Goal: Task Accomplishment & Management: Use online tool/utility

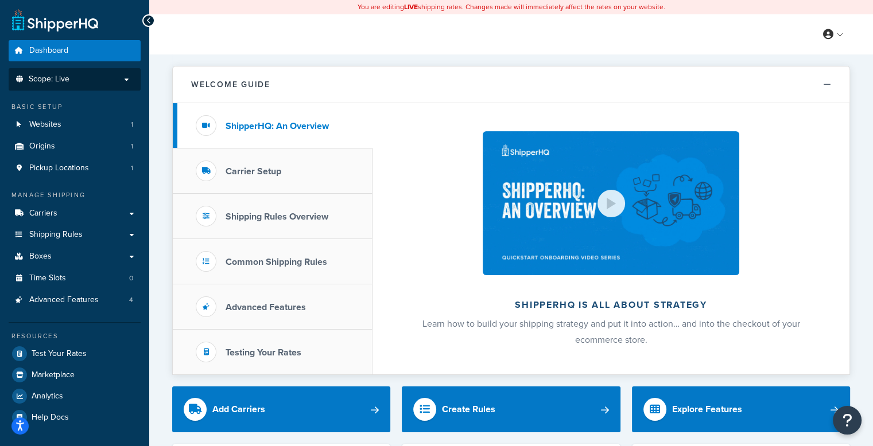
click at [88, 83] on p "Scope: Live" at bounding box center [75, 80] width 122 height 10
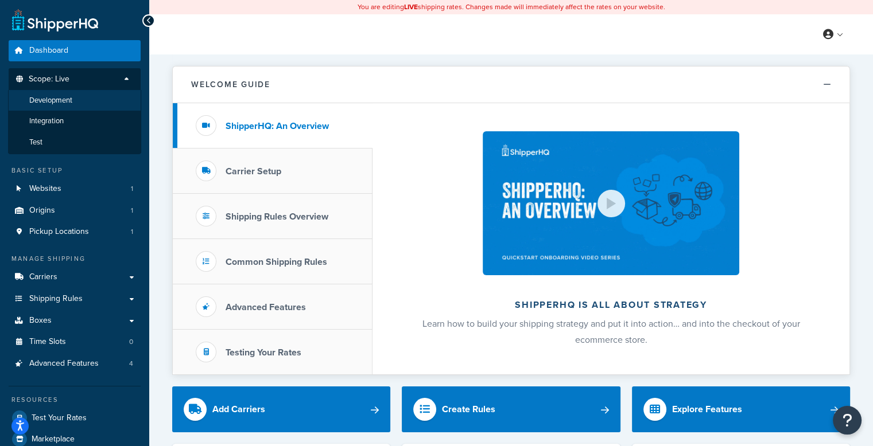
click at [84, 103] on li "Development" at bounding box center [74, 100] width 133 height 21
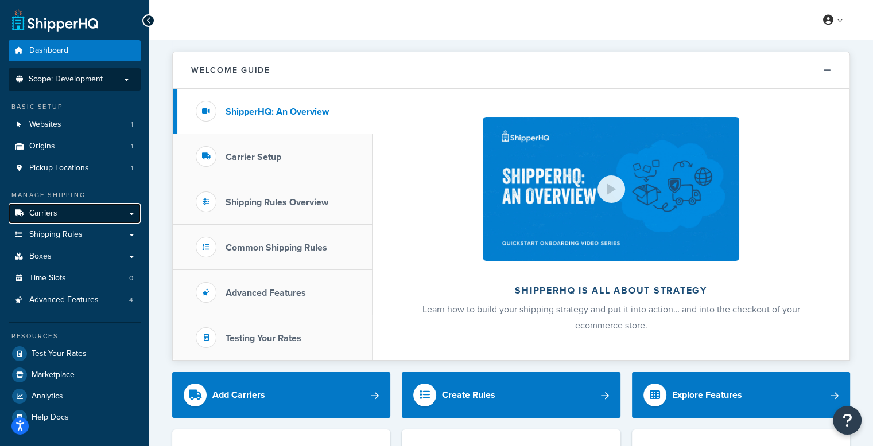
click at [64, 223] on link "Carriers" at bounding box center [75, 213] width 132 height 21
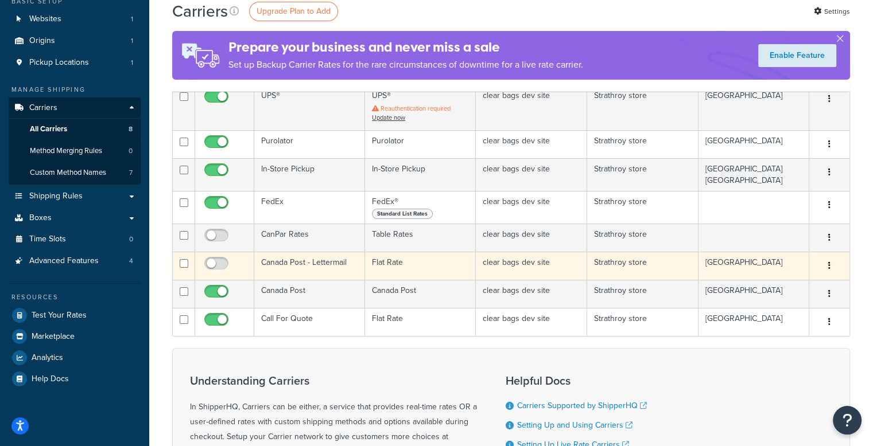
scroll to position [115, 0]
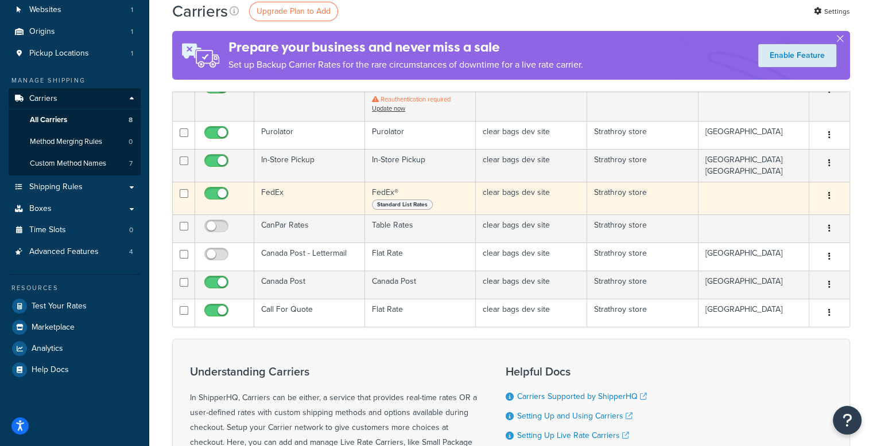
click at [524, 205] on td "clear bags dev site" at bounding box center [531, 198] width 111 height 33
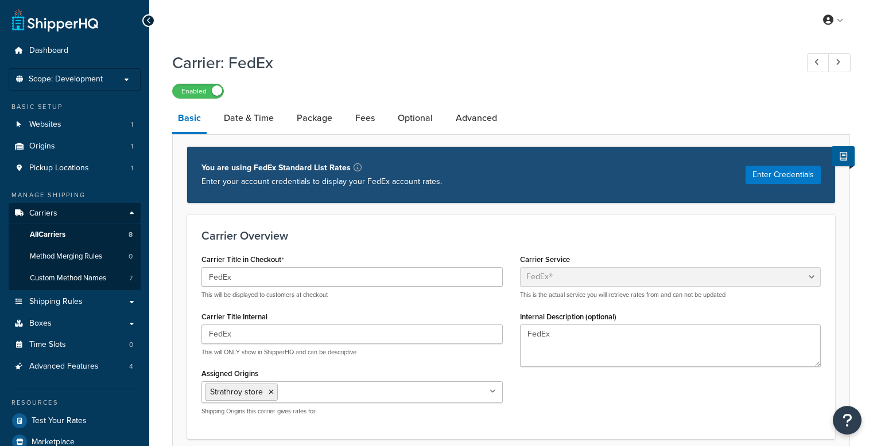
select select "fedEx"
select select "REGULAR_PICKUP"
select select "YOUR_PACKAGING"
click at [473, 113] on link "Advanced" at bounding box center [476, 118] width 53 height 28
select select "false"
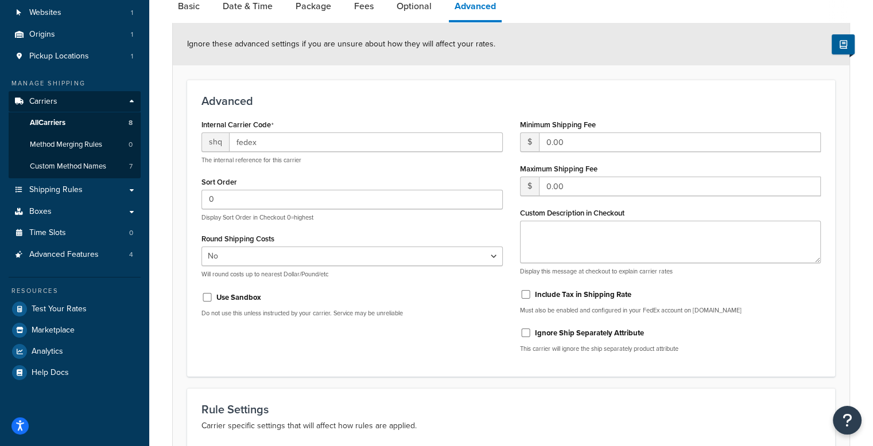
scroll to position [22, 0]
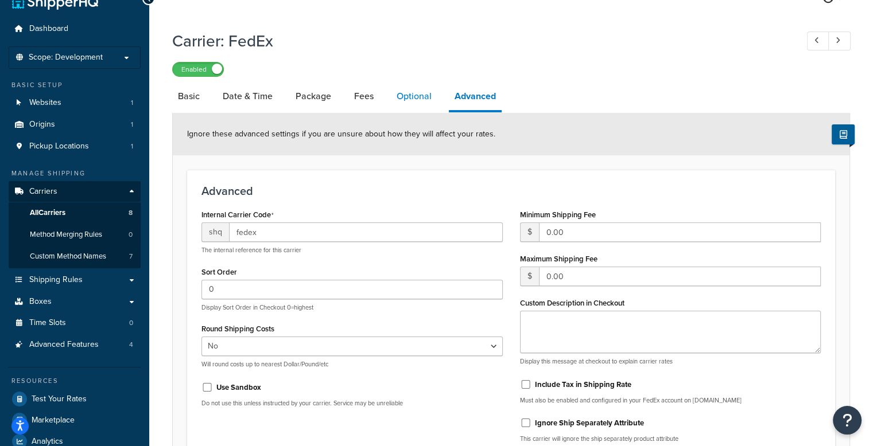
click at [420, 95] on link "Optional" at bounding box center [414, 97] width 46 height 28
select select "business"
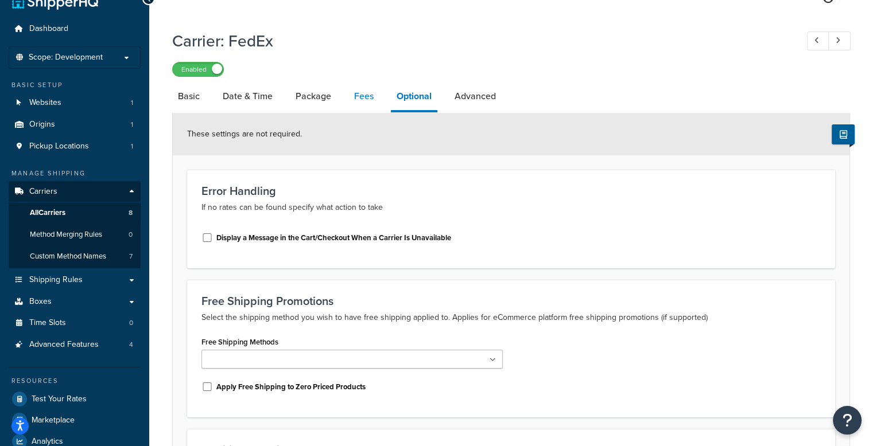
click at [376, 101] on link "Fees" at bounding box center [363, 97] width 31 height 28
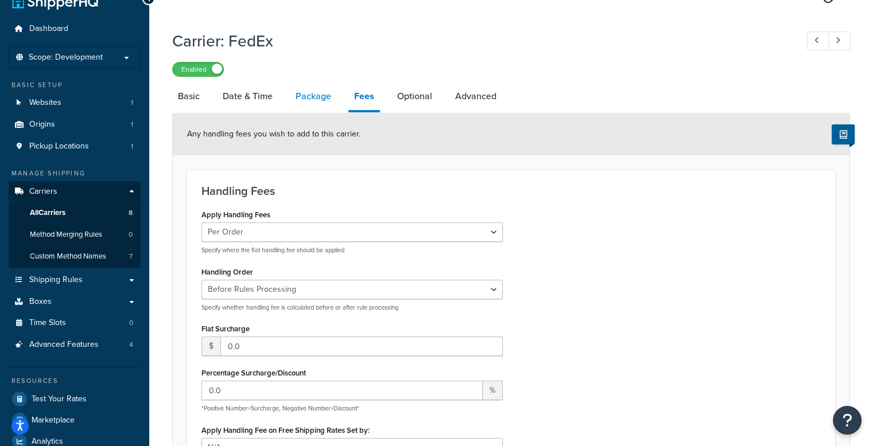
click at [308, 99] on link "Package" at bounding box center [313, 97] width 47 height 28
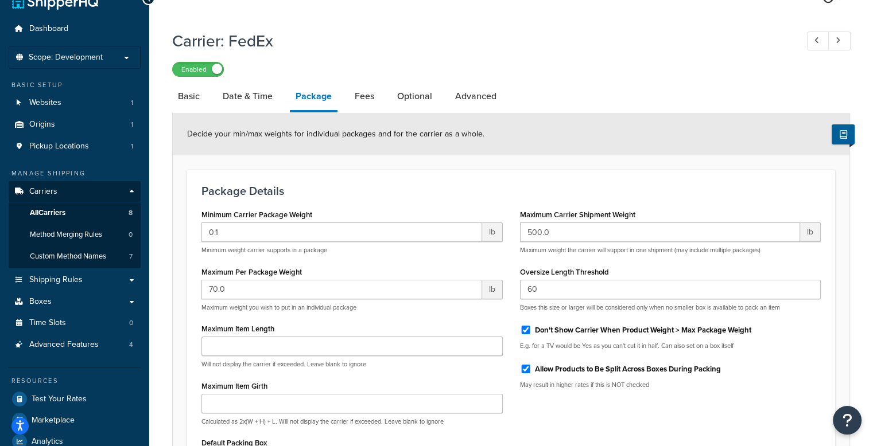
click at [385, 95] on li "Fees" at bounding box center [370, 97] width 42 height 28
click at [258, 95] on link "Date & Time" at bounding box center [247, 97] width 61 height 28
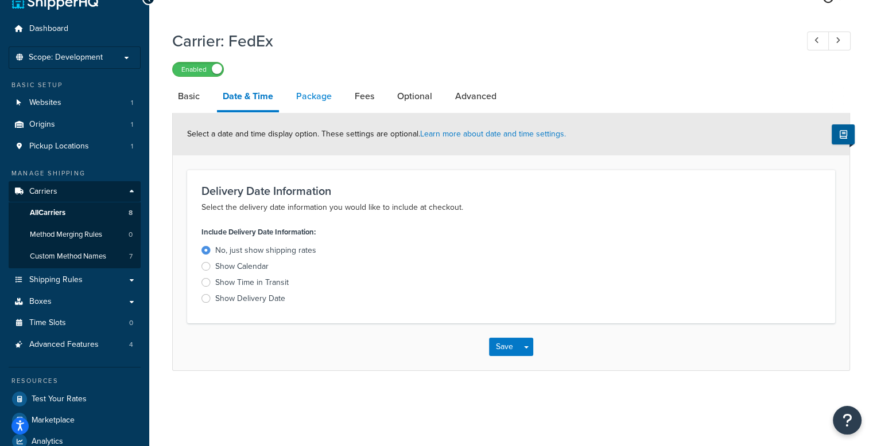
click at [309, 95] on link "Package" at bounding box center [313, 97] width 47 height 28
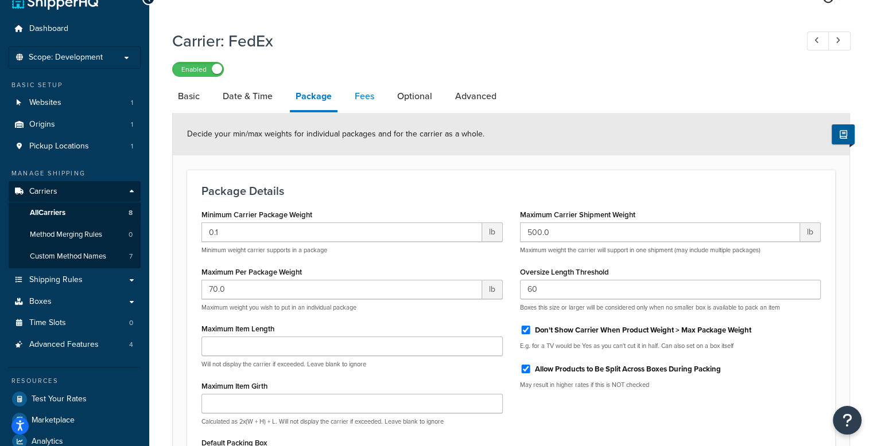
click at [367, 99] on link "Fees" at bounding box center [364, 97] width 31 height 28
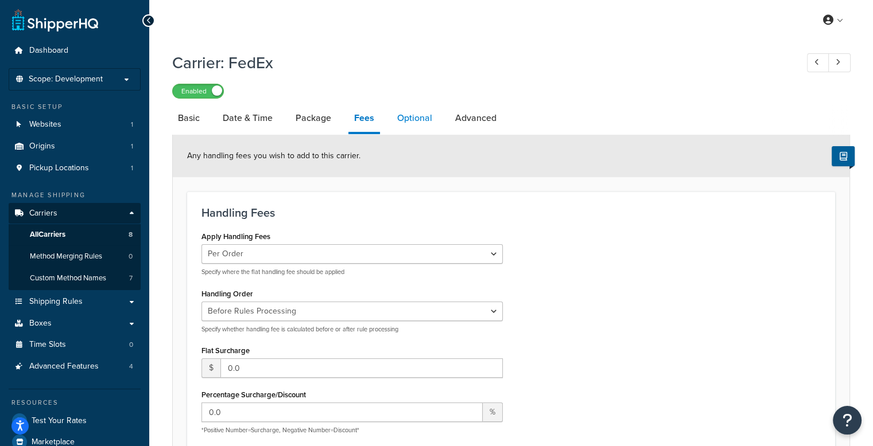
click at [424, 120] on link "Optional" at bounding box center [414, 118] width 46 height 28
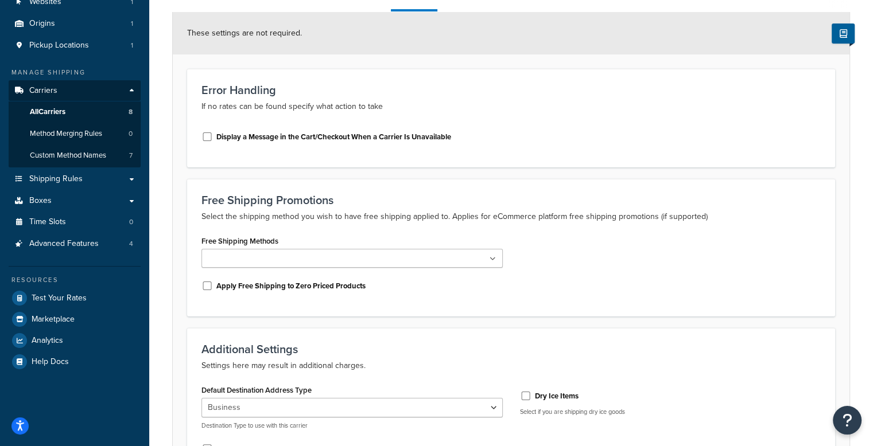
scroll to position [274, 0]
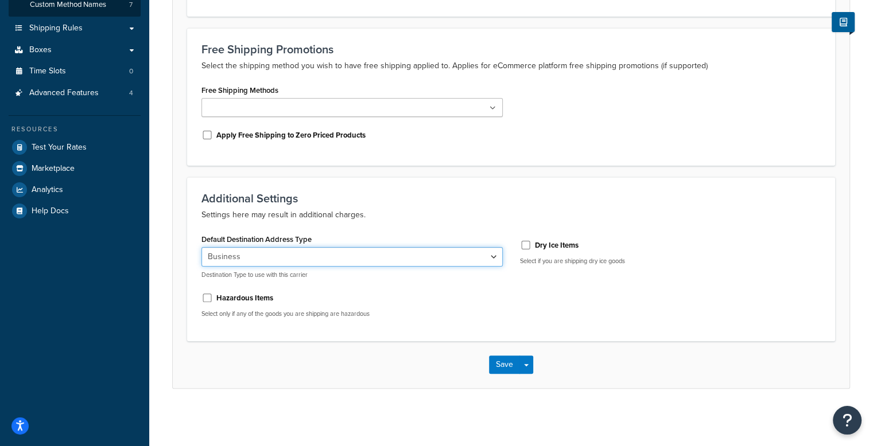
click at [416, 253] on select "Residential Business" at bounding box center [351, 257] width 301 height 20
select select "residential"
click at [201, 247] on select "Residential Business" at bounding box center [351, 257] width 301 height 20
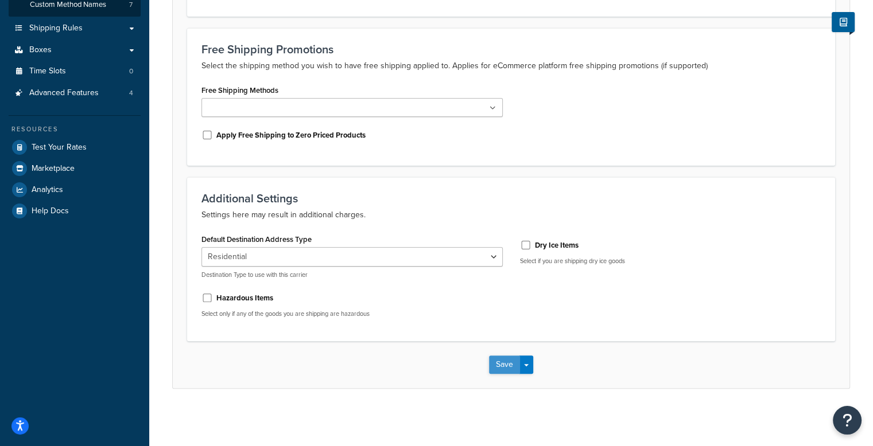
click at [505, 364] on button "Save" at bounding box center [504, 365] width 31 height 18
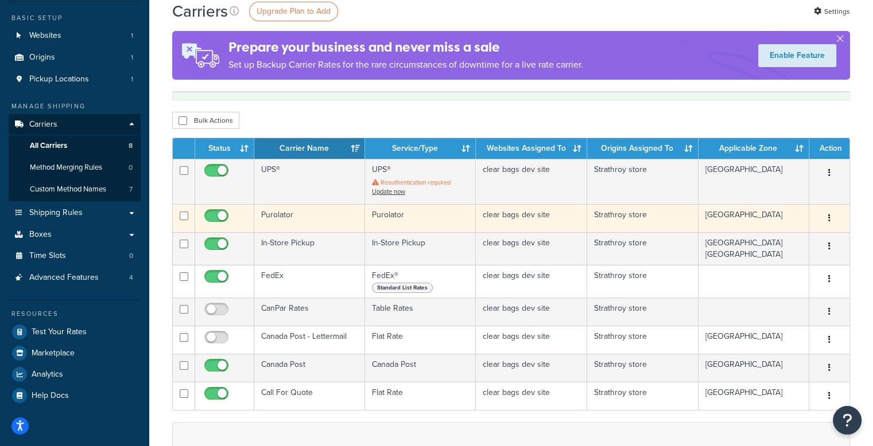
scroll to position [172, 0]
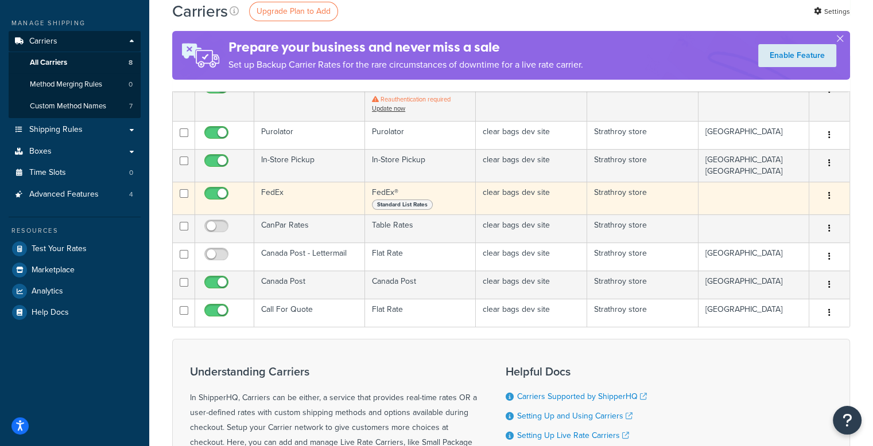
click at [831, 194] on button "button" at bounding box center [829, 196] width 16 height 18
click at [769, 215] on link "Edit" at bounding box center [782, 219] width 91 height 24
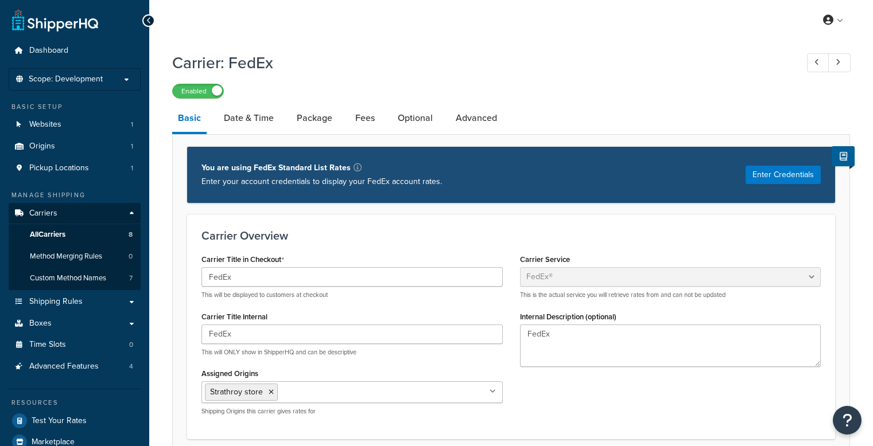
select select "fedEx"
select select "REGULAR_PICKUP"
select select "YOUR_PACKAGING"
click at [796, 173] on button "Enter Credentials" at bounding box center [782, 175] width 75 height 18
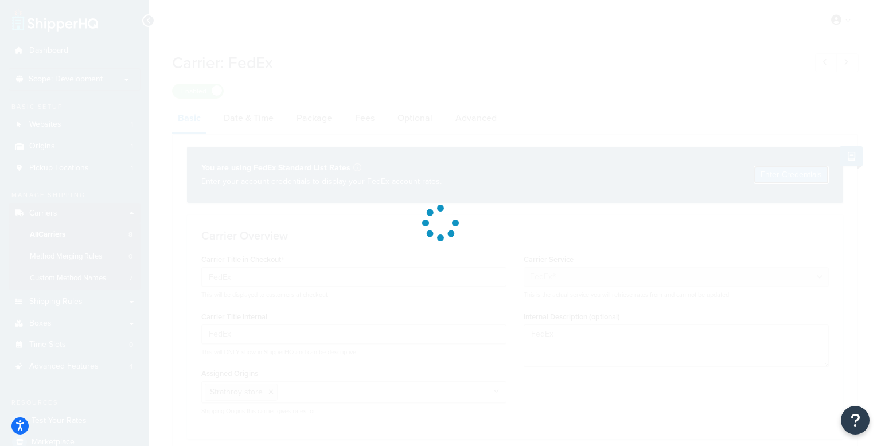
select select "US"
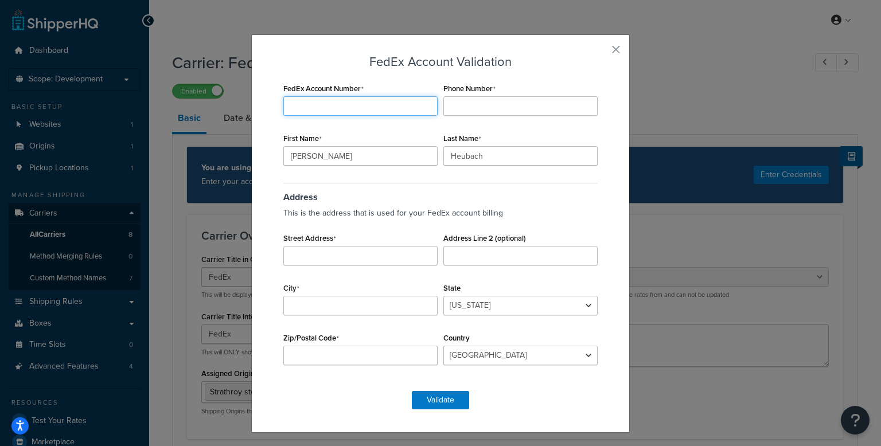
click at [366, 107] on input "FedEx Account Number" at bounding box center [360, 106] width 154 height 20
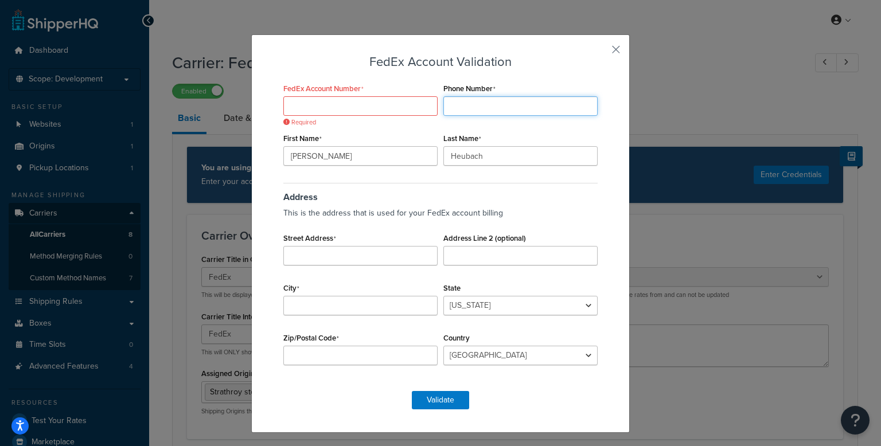
click at [494, 108] on input "Phone Number" at bounding box center [520, 106] width 154 height 20
click at [491, 108] on input "Phone Number" at bounding box center [520, 106] width 154 height 20
paste input "5192453096"
type input "5192453096"
click at [359, 262] on input "Street Address" at bounding box center [360, 256] width 154 height 20
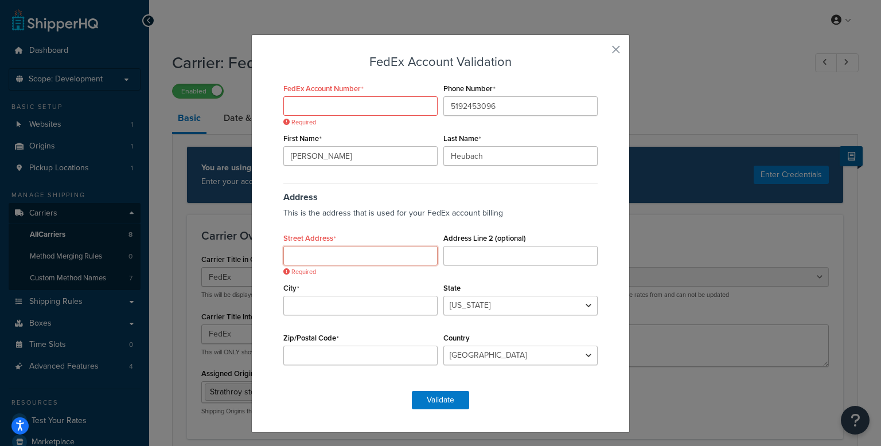
click at [301, 256] on input "Street Address" at bounding box center [360, 256] width 154 height 20
paste input "155 VICTORIA ST"
type input "155 VICTORIA ST"
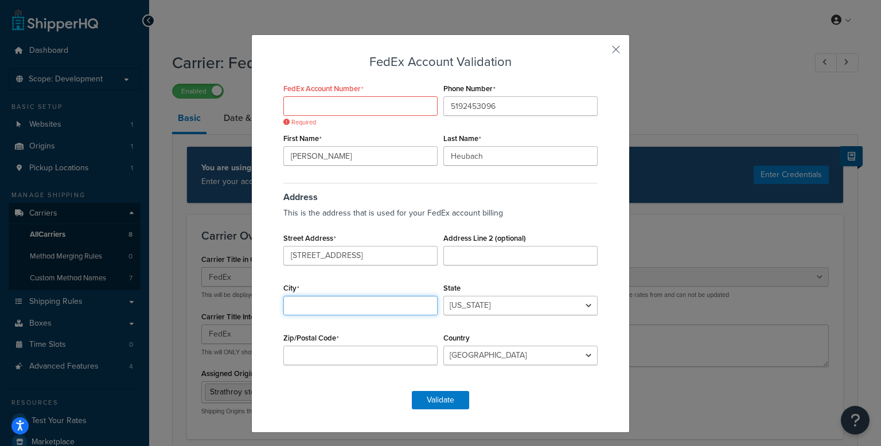
click at [371, 306] on input "City" at bounding box center [360, 306] width 154 height 20
type input "Strathroy"
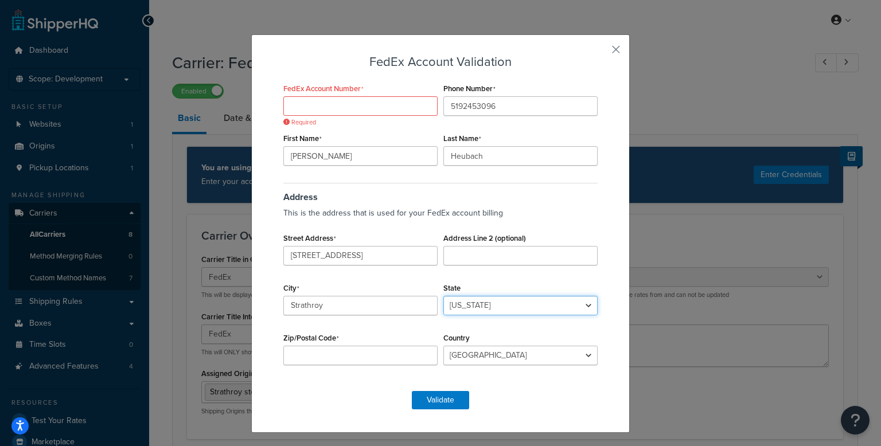
click at [464, 301] on select "Alabama Alaska American Samoa Arizona Arkansas Armed Forces Americas Armed Forc…" at bounding box center [520, 306] width 154 height 20
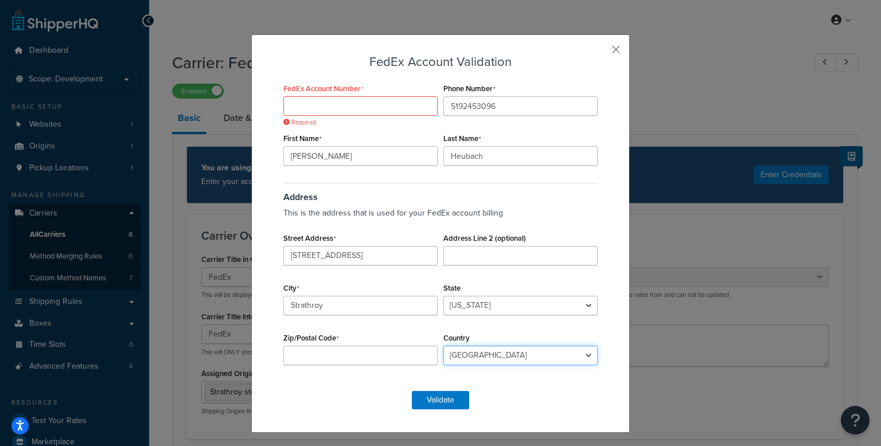
click at [464, 351] on select "Algeria Angola Argentina Austria Australia Azerbaijan Bahamas Bahrain Banglades…" at bounding box center [520, 356] width 154 height 20
select select "CA"
click at [443, 346] on select "Algeria Angola Argentina Austria Australia Azerbaijan Bahamas Bahrain Banglades…" at bounding box center [520, 356] width 154 height 20
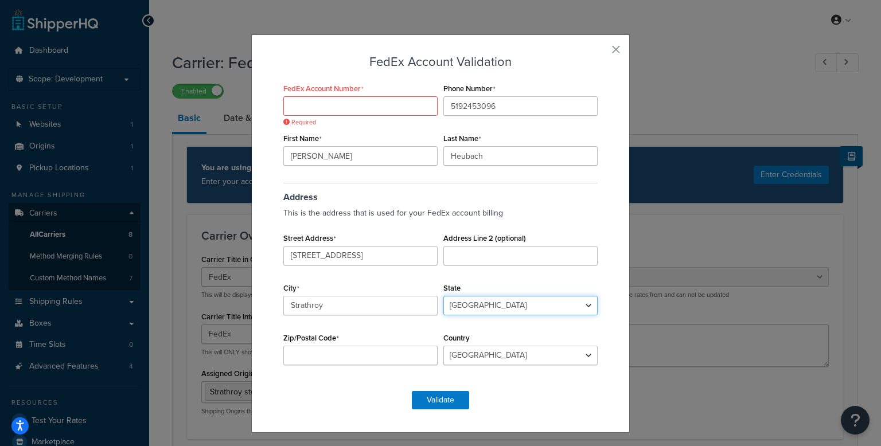
click at [470, 313] on select "Alberta British Columbia Manitoba New Brunswick Newfoundland and Labrador North…" at bounding box center [520, 306] width 154 height 20
select select "ON"
click at [443, 296] on select "Alberta British Columbia Manitoba New Brunswick Newfoundland and Labrador North…" at bounding box center [520, 306] width 154 height 20
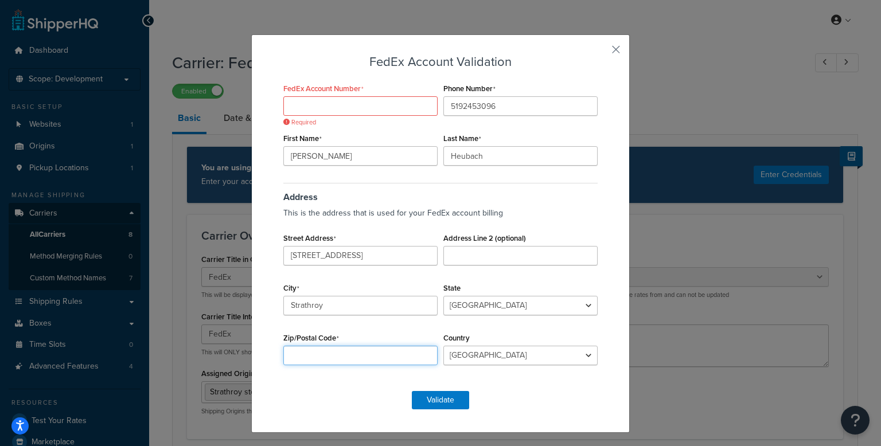
click at [384, 352] on input "Zip/Postal Code" at bounding box center [360, 356] width 154 height 20
type input "N7G 3B3"
click at [360, 104] on input "FedEx Account Number" at bounding box center [360, 106] width 154 height 20
paste input "277398605"
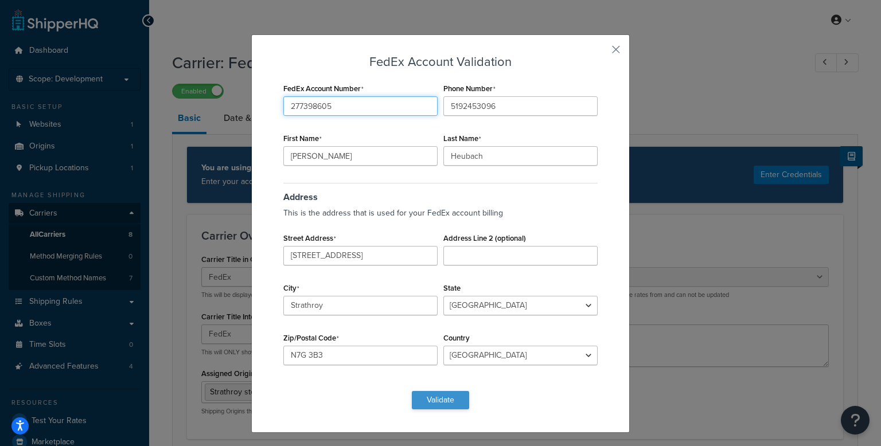
type input "277398605"
click at [438, 400] on button "Validate" at bounding box center [440, 400] width 57 height 18
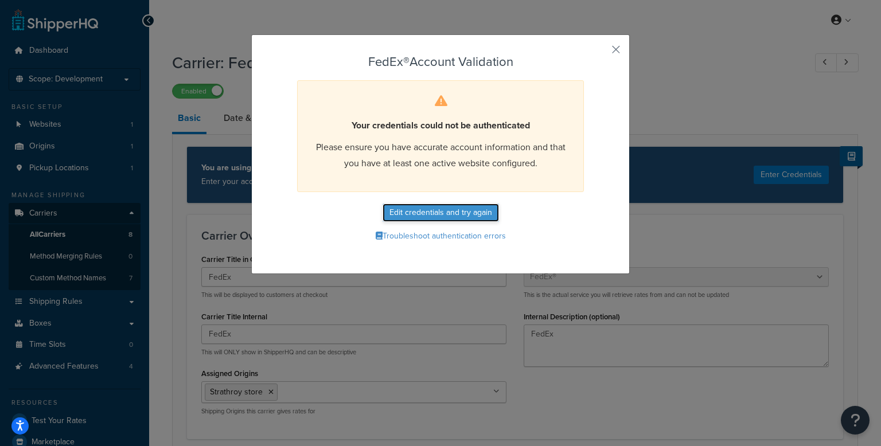
click at [450, 213] on button "Edit credentials and try again" at bounding box center [441, 213] width 116 height 18
select select "ON"
select select "CA"
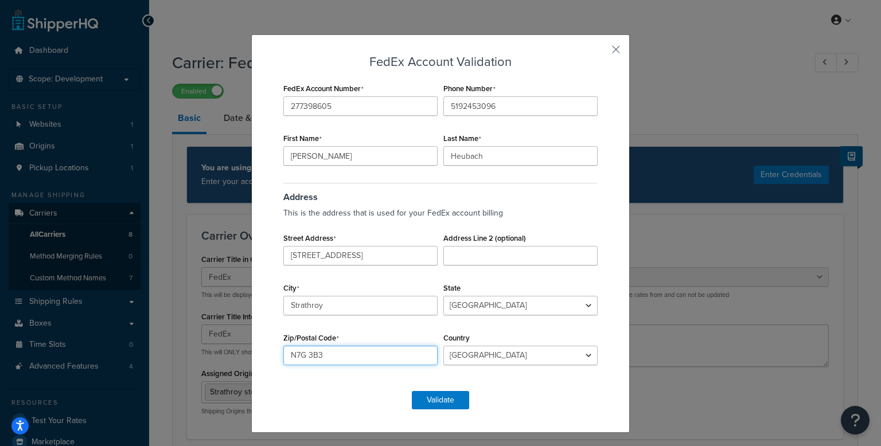
click at [305, 354] on input "N7G 3B3" at bounding box center [360, 356] width 154 height 20
type input "N7G3B3"
click at [438, 403] on button "Validate" at bounding box center [440, 400] width 57 height 18
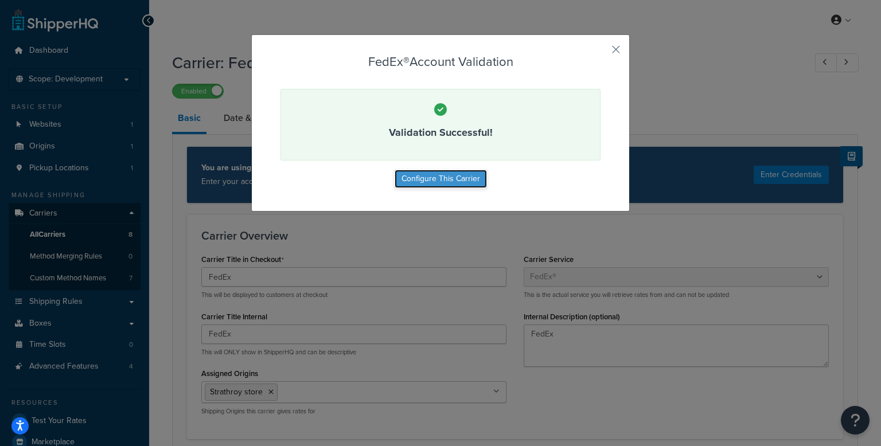
click at [423, 180] on button "Configure This Carrier" at bounding box center [441, 179] width 92 height 18
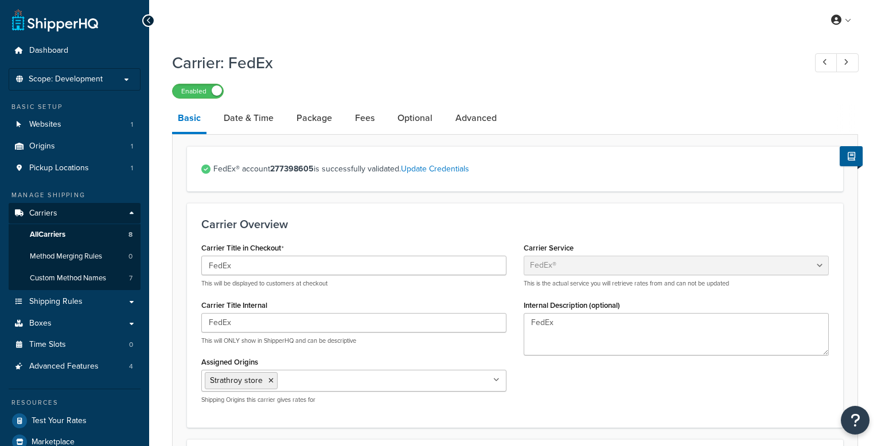
select select "fedEx"
select select "REGULAR_PICKUP"
select select "YOUR_PACKAGING"
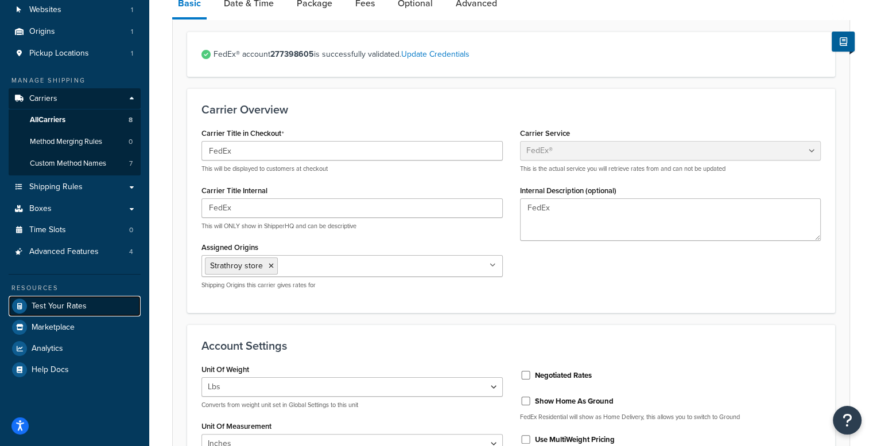
click at [56, 305] on span "Test Your Rates" at bounding box center [59, 307] width 55 height 10
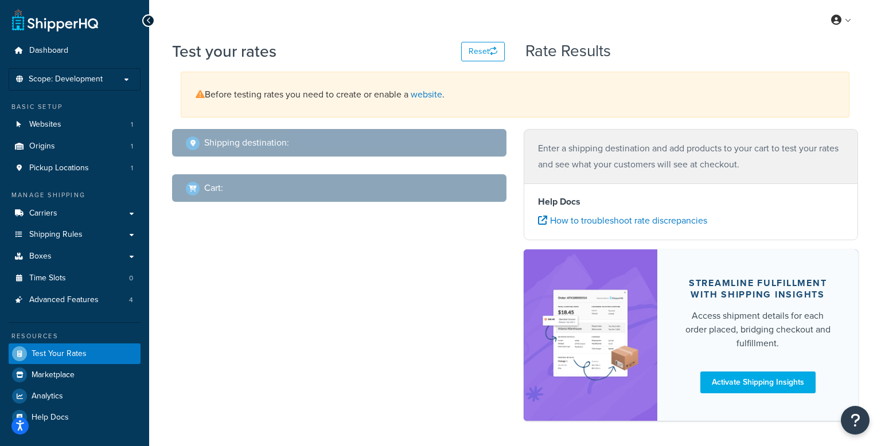
select select "TX"
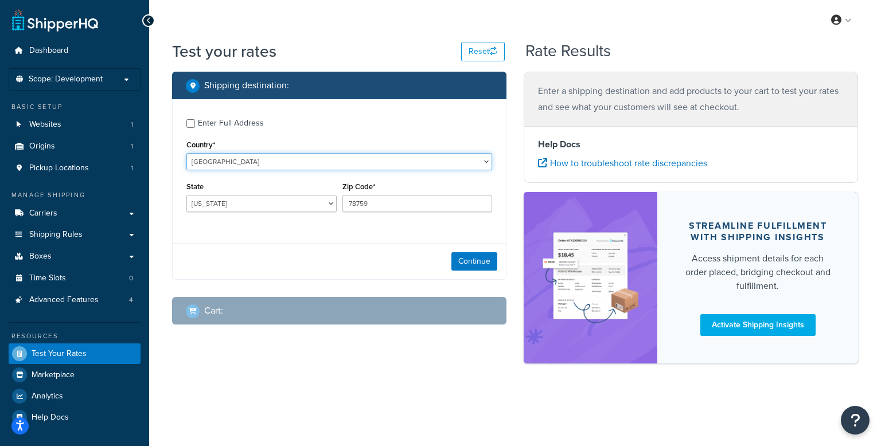
click at [299, 165] on select "United States United Kingdom Afghanistan Åland Islands Albania Algeria American…" at bounding box center [339, 161] width 306 height 17
select select "CA"
click at [186, 154] on select "United States United Kingdom Afghanistan Åland Islands Albania Algeria American…" at bounding box center [339, 161] width 306 height 17
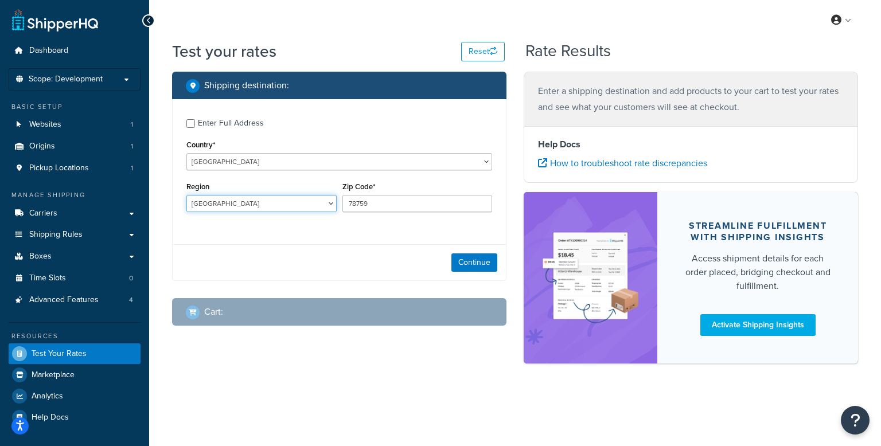
click at [258, 209] on select "Alberta British Columbia Manitoba New Brunswick Newfoundland and Labrador North…" at bounding box center [261, 203] width 150 height 17
select select "ON"
click at [186, 196] on select "Alberta British Columbia Manitoba New Brunswick Newfoundland and Labrador North…" at bounding box center [261, 203] width 150 height 17
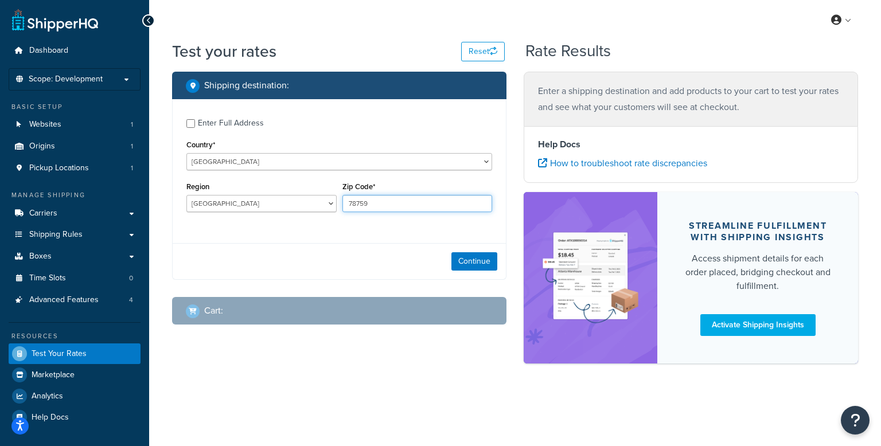
click at [395, 209] on input "78759" at bounding box center [417, 203] width 150 height 17
type input "N7G 3B3"
click at [462, 260] on button "Continue" at bounding box center [474, 261] width 46 height 18
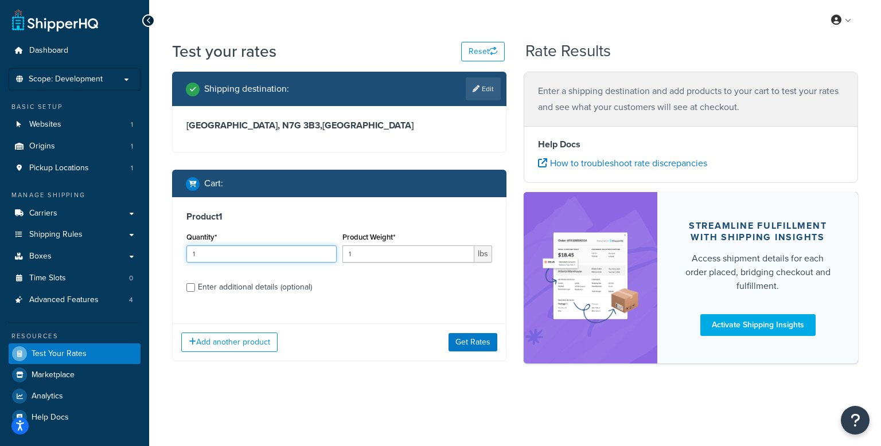
click at [246, 256] on input "1" at bounding box center [261, 254] width 150 height 17
type input "5"
click at [398, 260] on input "1" at bounding box center [408, 254] width 133 height 17
click at [466, 345] on button "Get Rates" at bounding box center [473, 342] width 49 height 18
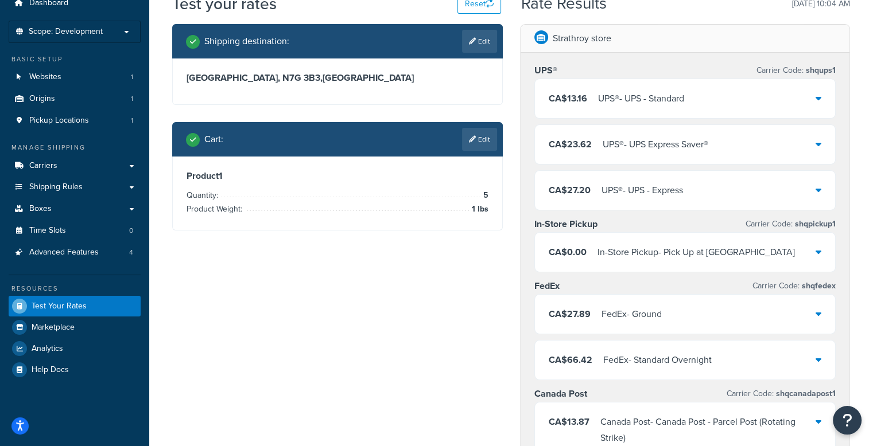
scroll to position [115, 0]
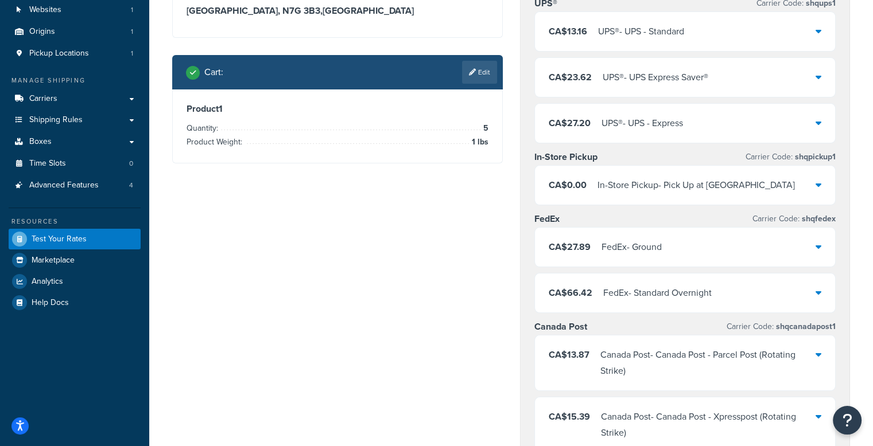
click at [817, 242] on icon at bounding box center [818, 246] width 6 height 9
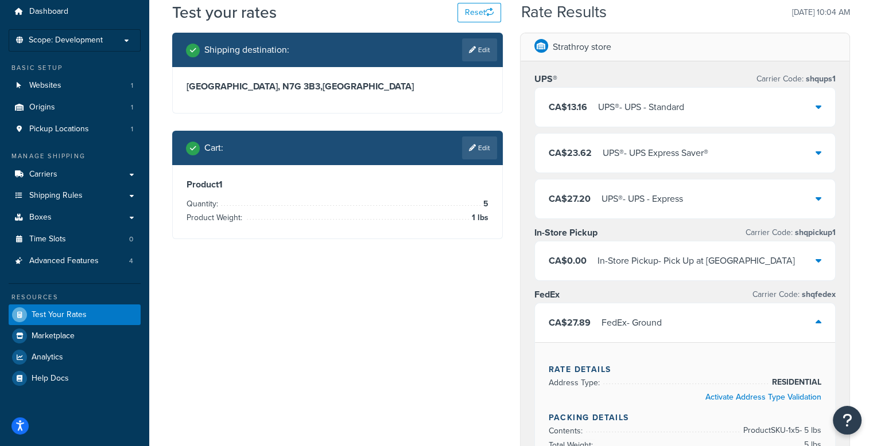
scroll to position [0, 0]
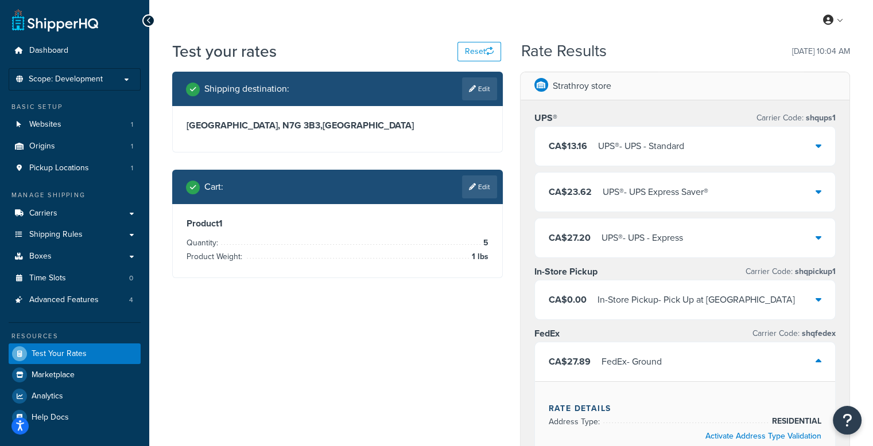
click at [815, 361] on icon at bounding box center [818, 361] width 6 height 9
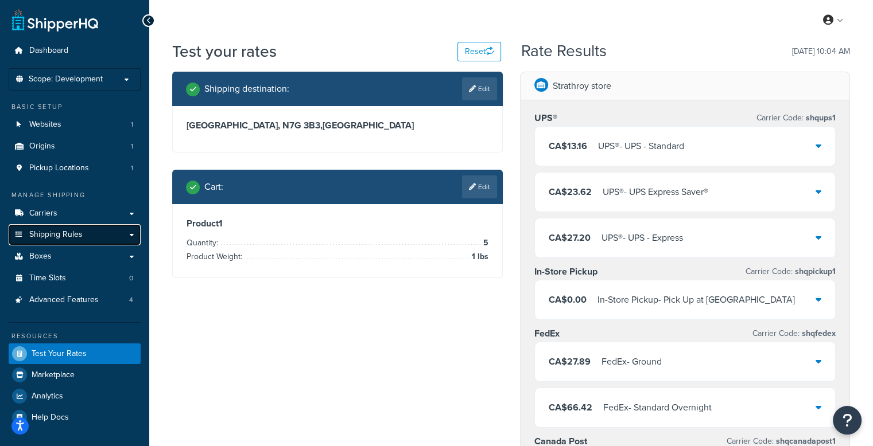
click at [81, 236] on link "Shipping Rules" at bounding box center [75, 234] width 132 height 21
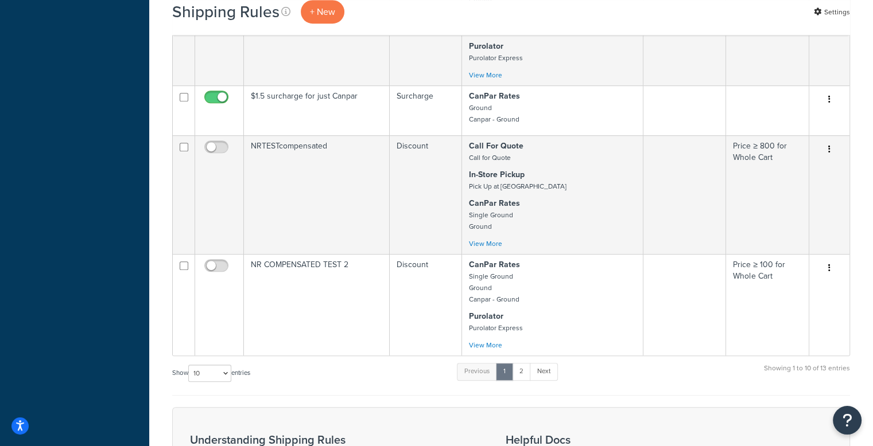
scroll to position [574, 0]
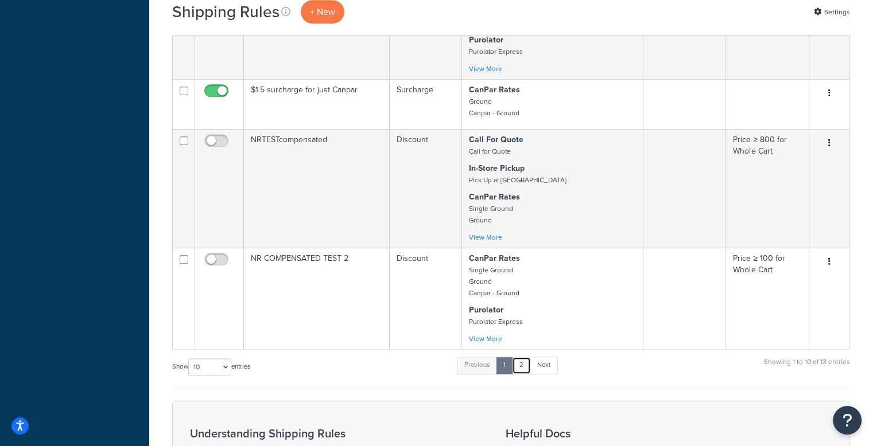
click at [521, 364] on link "2" at bounding box center [521, 365] width 19 height 17
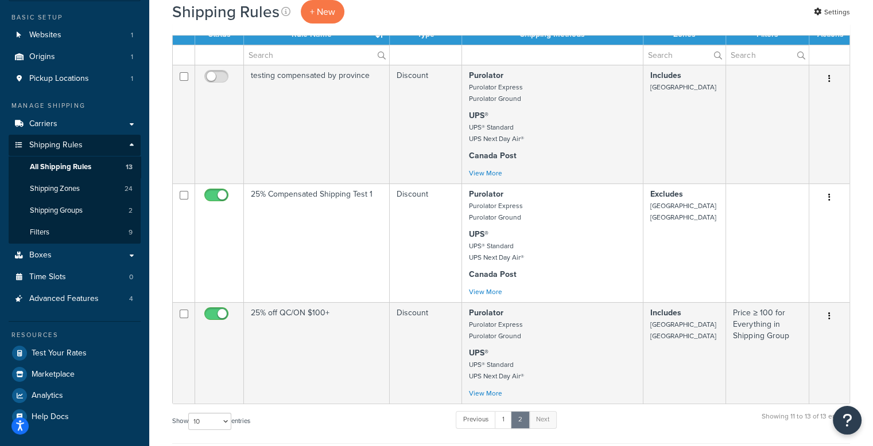
scroll to position [146, 0]
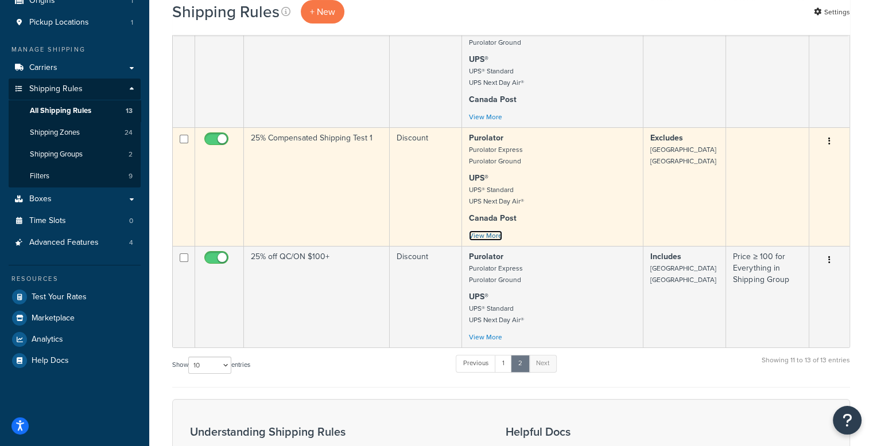
click at [494, 233] on link "View More" at bounding box center [485, 236] width 33 height 10
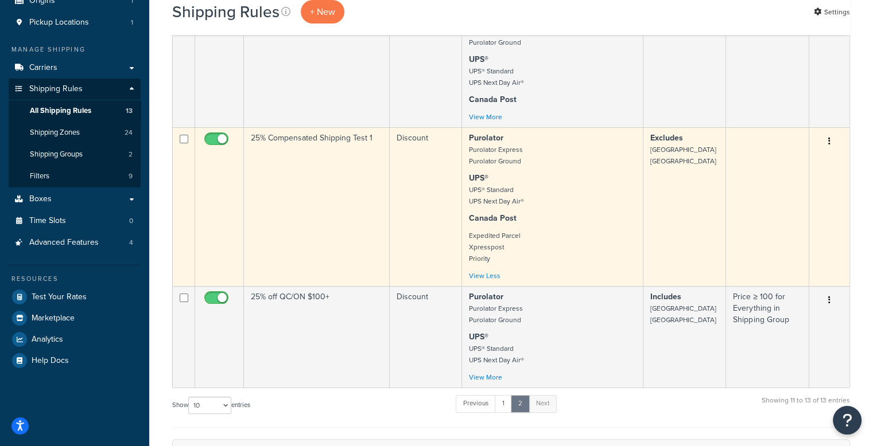
click at [608, 212] on div "Purolator Purolator Express Purolator Ground UPS® UPS® Standard UPS Next Day Ai…" at bounding box center [552, 207] width 166 height 149
click at [831, 143] on button "button" at bounding box center [829, 142] width 16 height 18
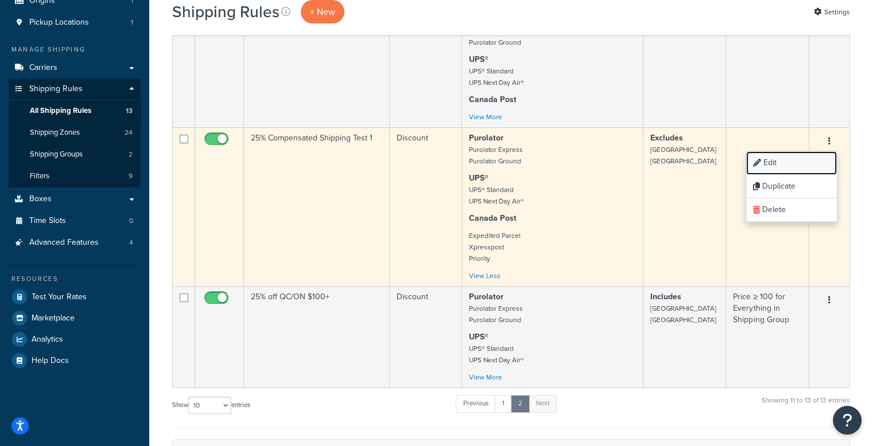
click at [790, 169] on link "Edit" at bounding box center [791, 163] width 91 height 24
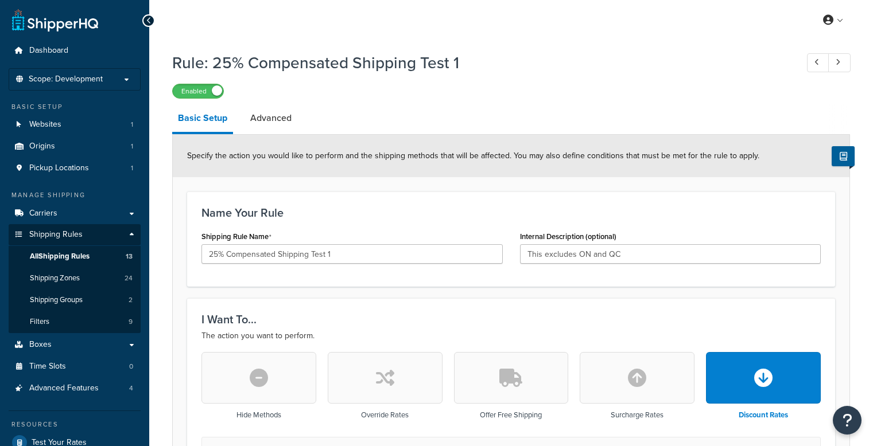
select select "PERCENTAGE"
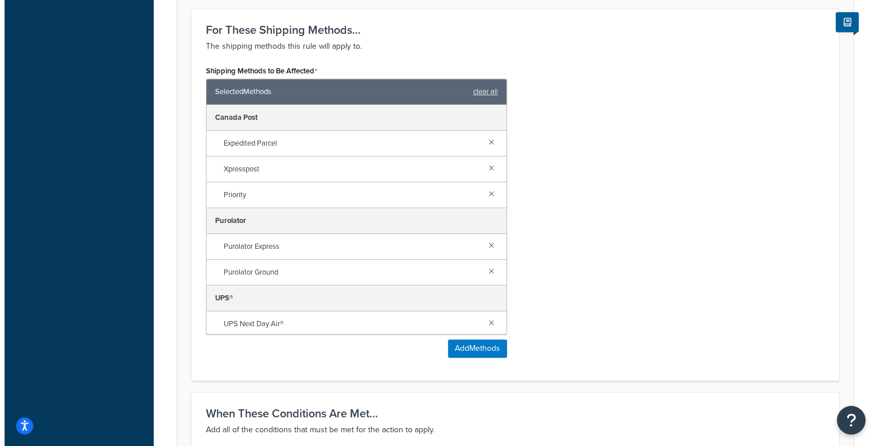
scroll to position [631, 0]
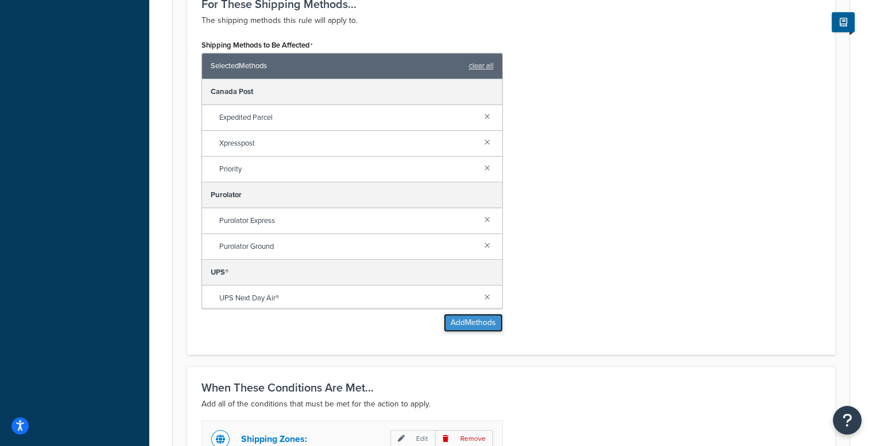
click at [482, 322] on button "Add Methods" at bounding box center [472, 323] width 59 height 18
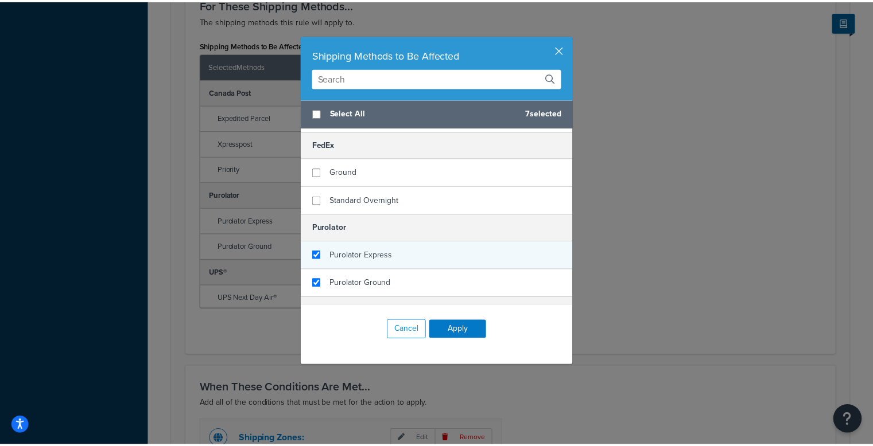
scroll to position [402, 0]
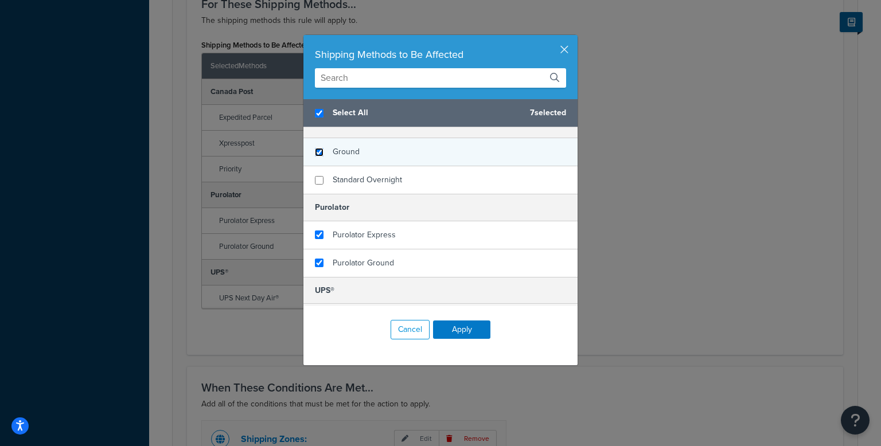
checkbox input "true"
click at [317, 148] on input "checkbox" at bounding box center [319, 152] width 9 height 9
checkbox input "true"
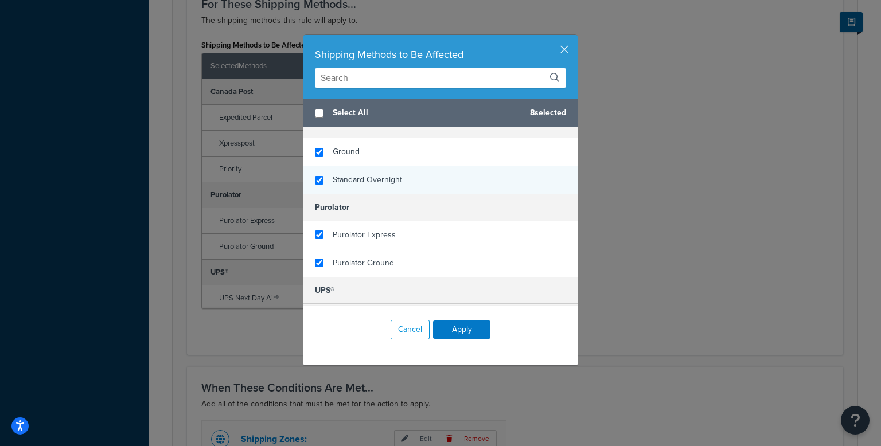
checkbox input "false"
checkbox input "true"
click at [320, 176] on div "Standard Overnight" at bounding box center [440, 180] width 274 height 28
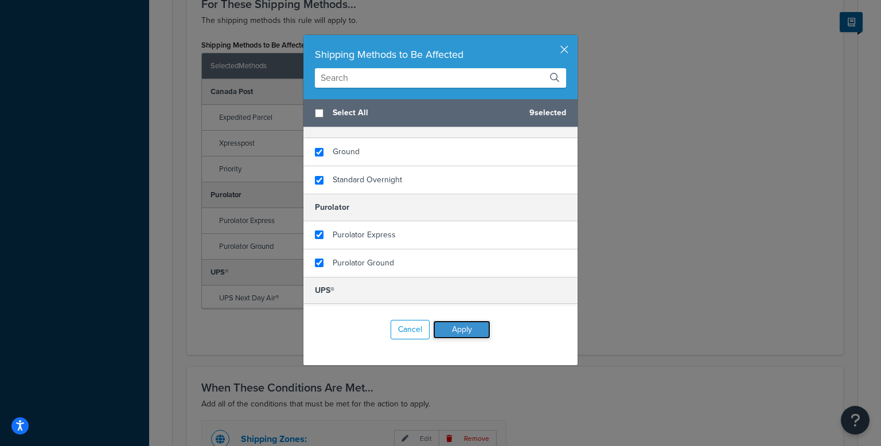
click at [448, 329] on button "Apply" at bounding box center [461, 330] width 57 height 18
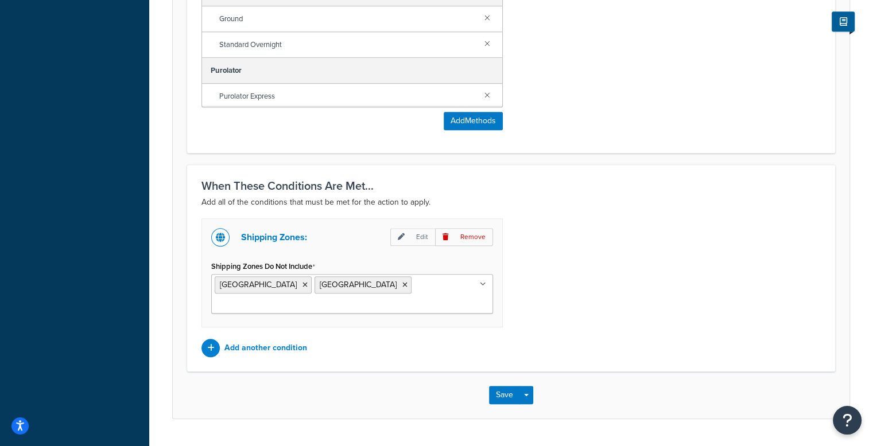
scroll to position [862, 0]
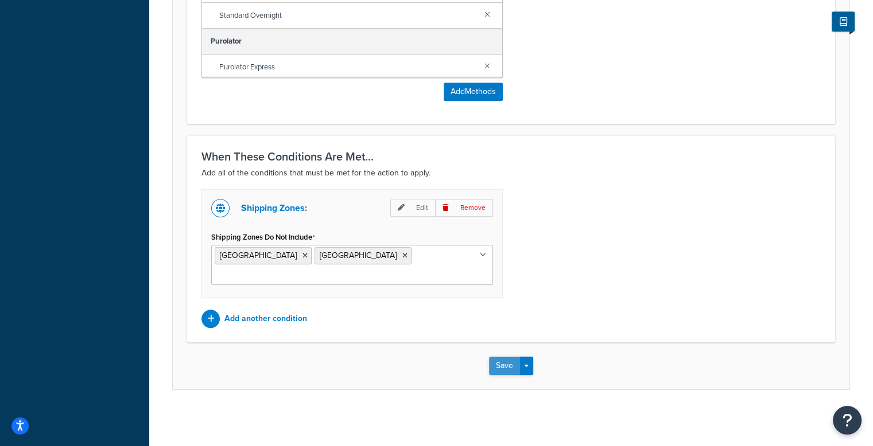
click at [503, 363] on button "Save" at bounding box center [504, 366] width 31 height 18
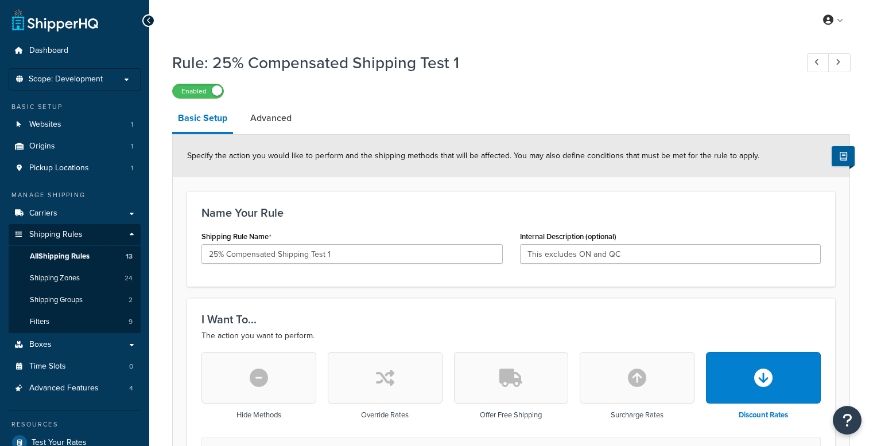
select select "PERCENTAGE"
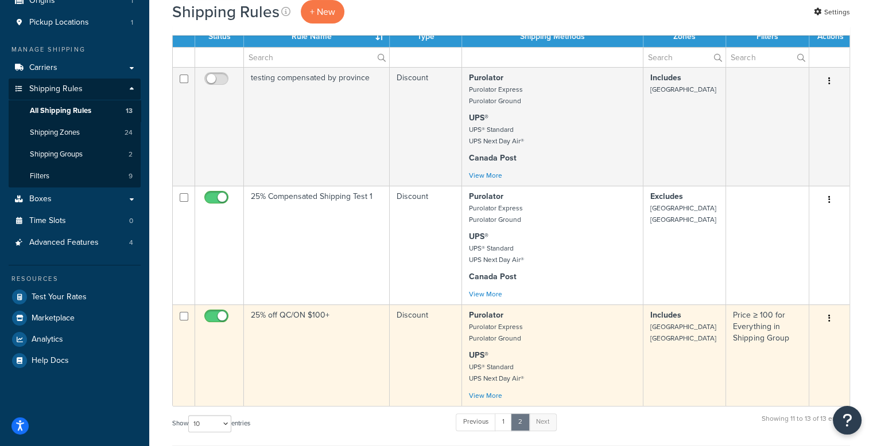
click at [827, 317] on button "button" at bounding box center [829, 319] width 16 height 18
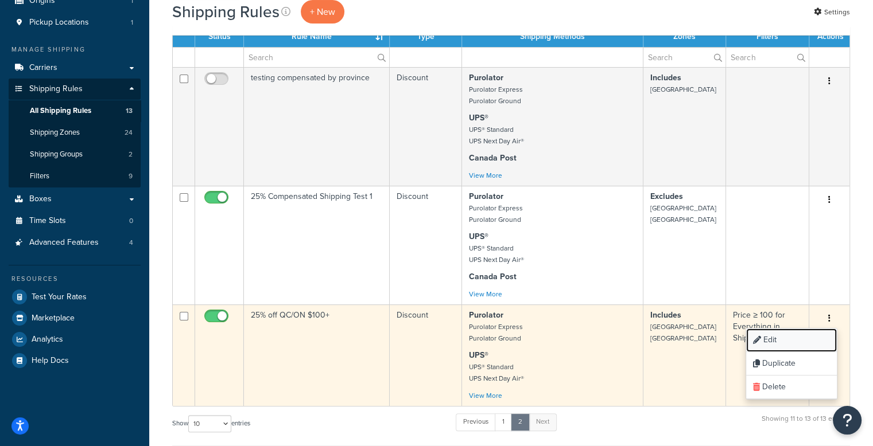
click at [801, 341] on link "Edit" at bounding box center [791, 341] width 91 height 24
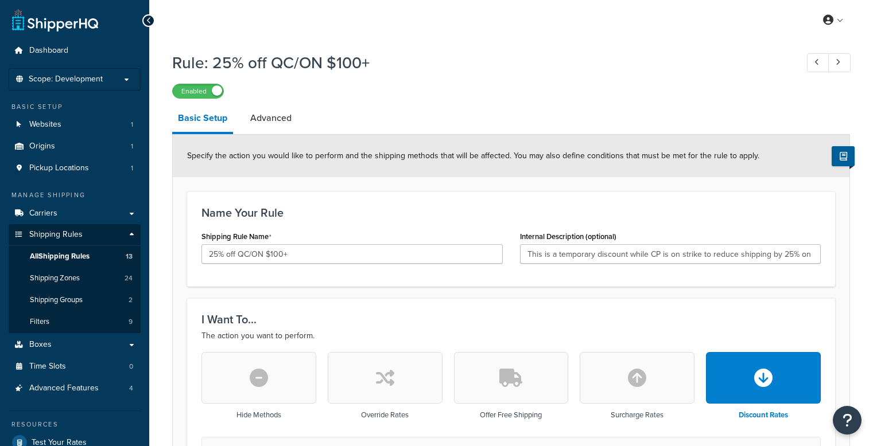
select select "PERCENTAGE"
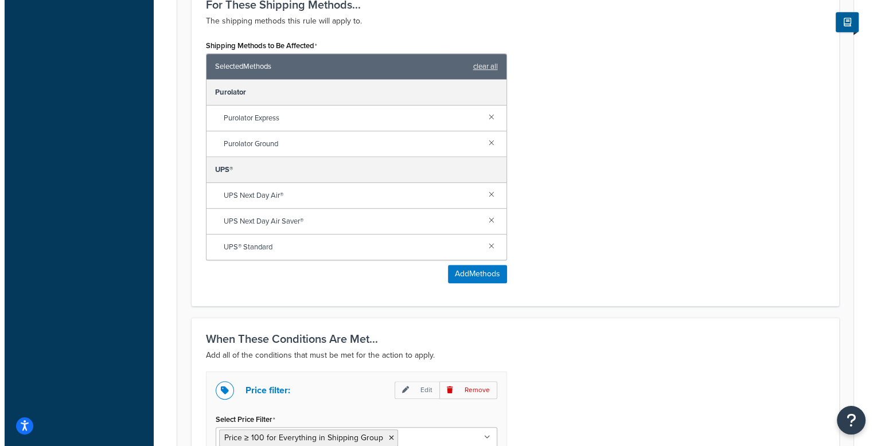
scroll to position [631, 0]
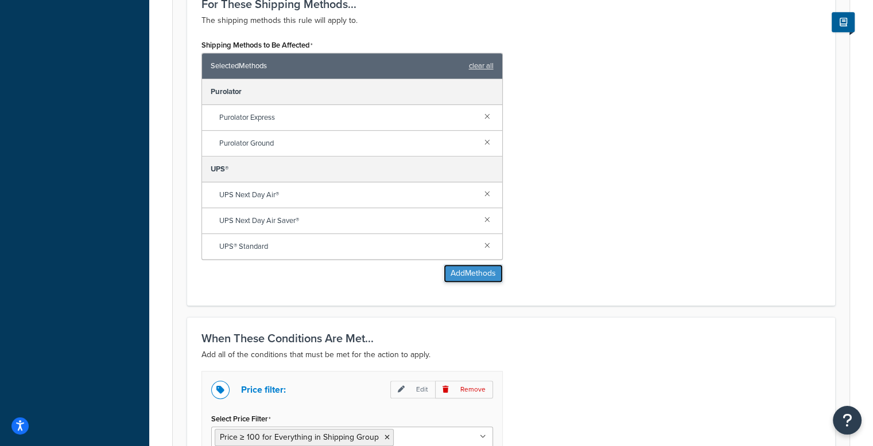
click at [476, 270] on button "Add Methods" at bounding box center [472, 273] width 59 height 18
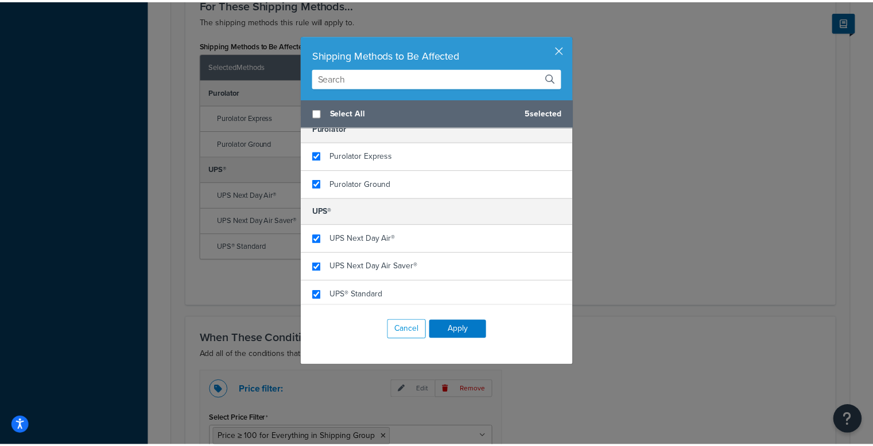
scroll to position [366, 0]
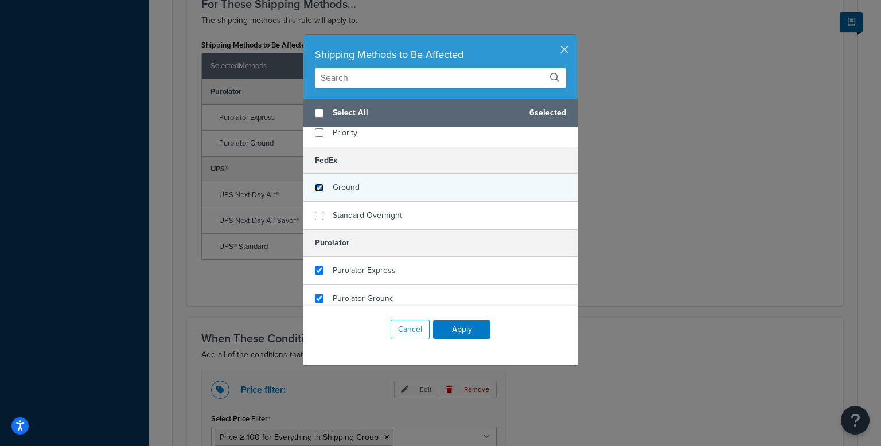
click at [316, 186] on input "checkbox" at bounding box center [319, 188] width 9 height 9
checkbox input "true"
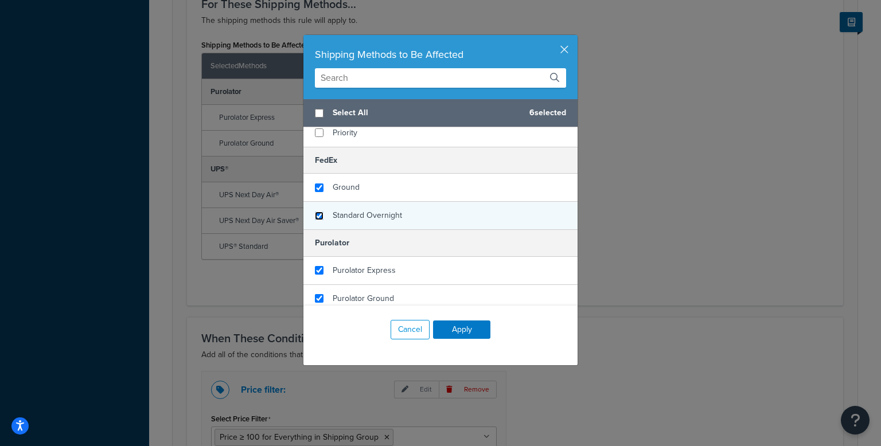
click at [315, 215] on input "checkbox" at bounding box center [319, 216] width 9 height 9
checkbox input "true"
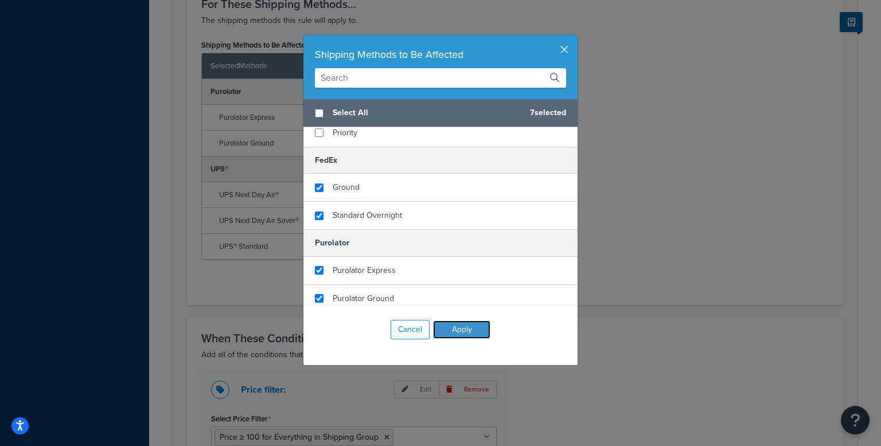
click at [439, 331] on button "Apply" at bounding box center [461, 330] width 57 height 18
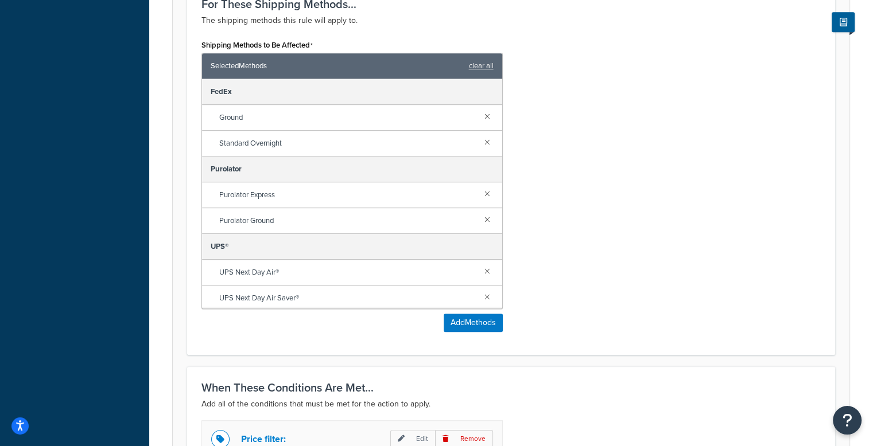
scroll to position [982, 0]
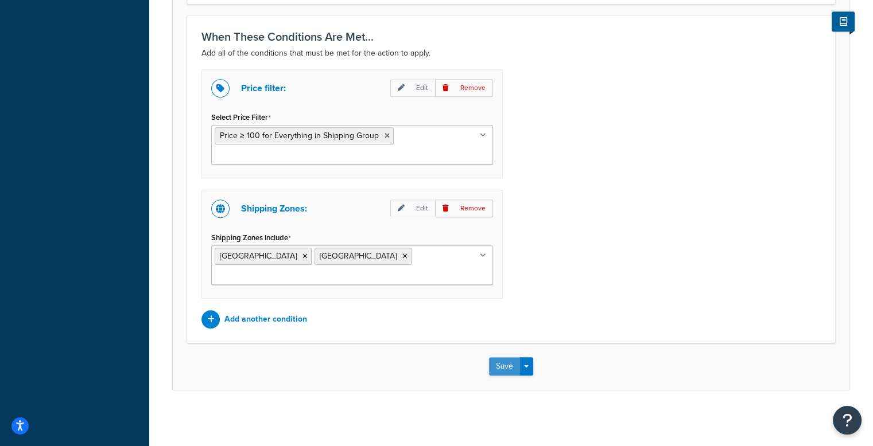
click at [513, 359] on button "Save" at bounding box center [504, 366] width 31 height 18
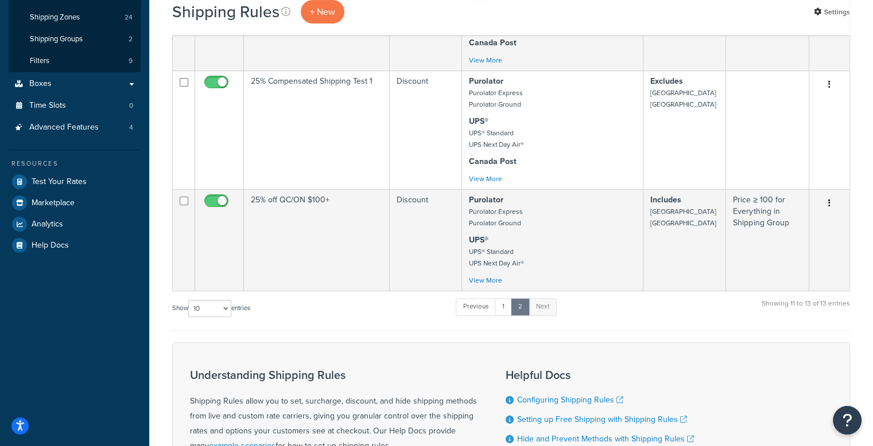
scroll to position [287, 0]
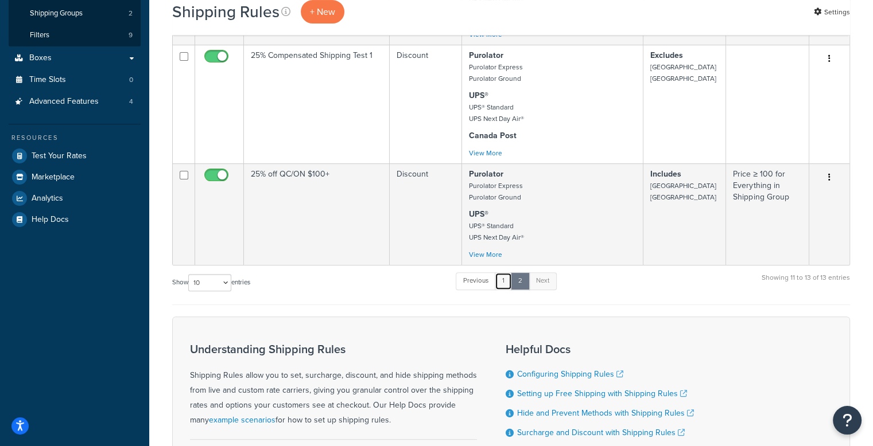
click at [508, 282] on link "1" at bounding box center [502, 280] width 17 height 17
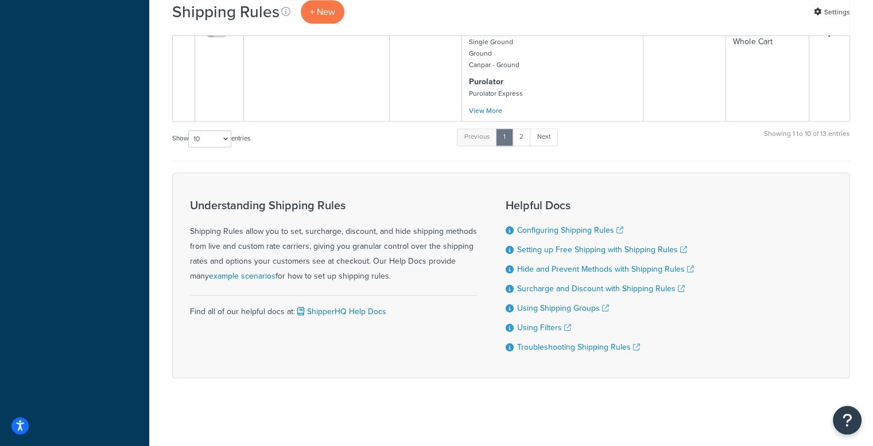
scroll to position [863, 0]
click at [525, 138] on link "2" at bounding box center [521, 135] width 19 height 17
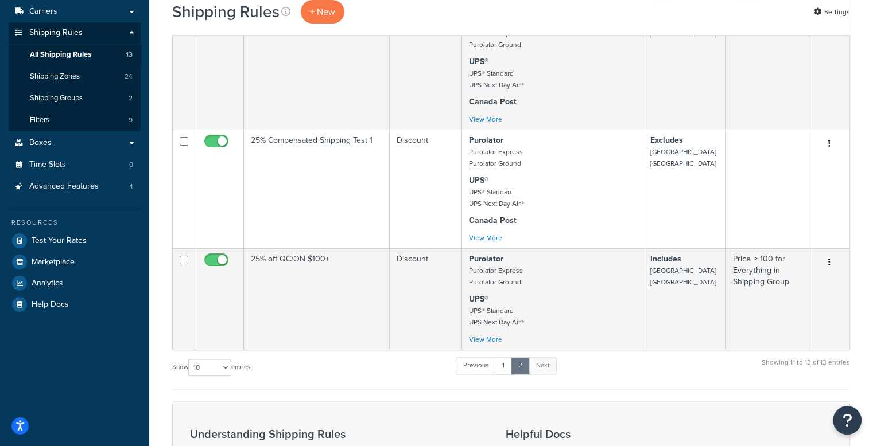
scroll to position [204, 0]
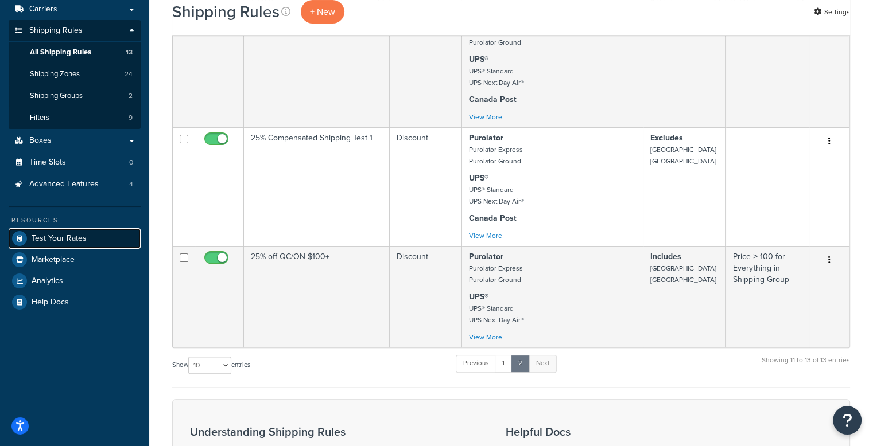
click at [50, 246] on link "Test Your Rates" at bounding box center [75, 238] width 132 height 21
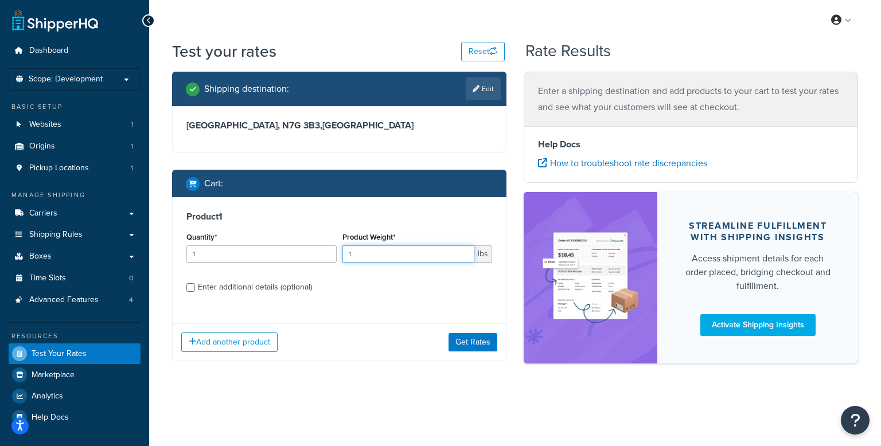
click at [393, 254] on input "1" at bounding box center [408, 254] width 133 height 17
drag, startPoint x: 236, startPoint y: 251, endPoint x: 163, endPoint y: 253, distance: 73.5
click at [163, 253] on div "Test your rates Reset Rate Results Shipping destination : Edit Ontario, N7G 3B3…" at bounding box center [515, 223] width 732 height 367
type input "5"
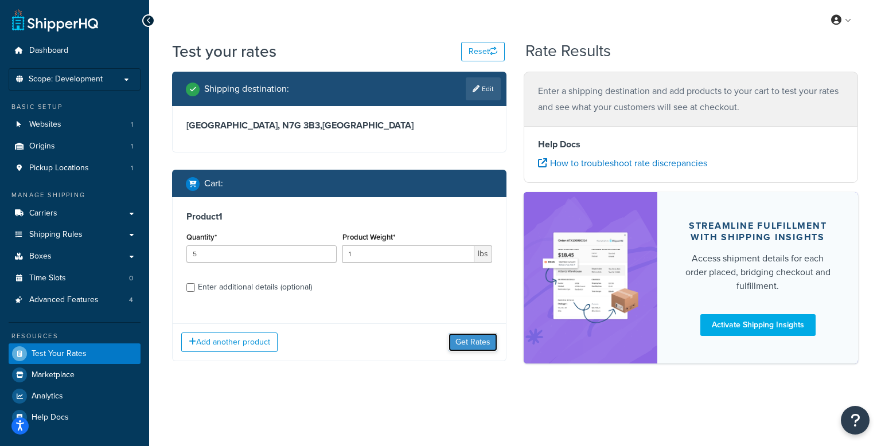
click at [486, 346] on button "Get Rates" at bounding box center [473, 342] width 49 height 18
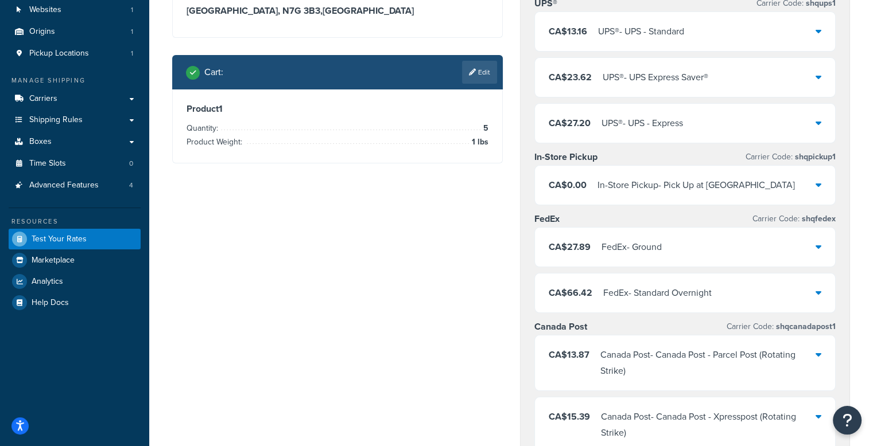
scroll to position [57, 0]
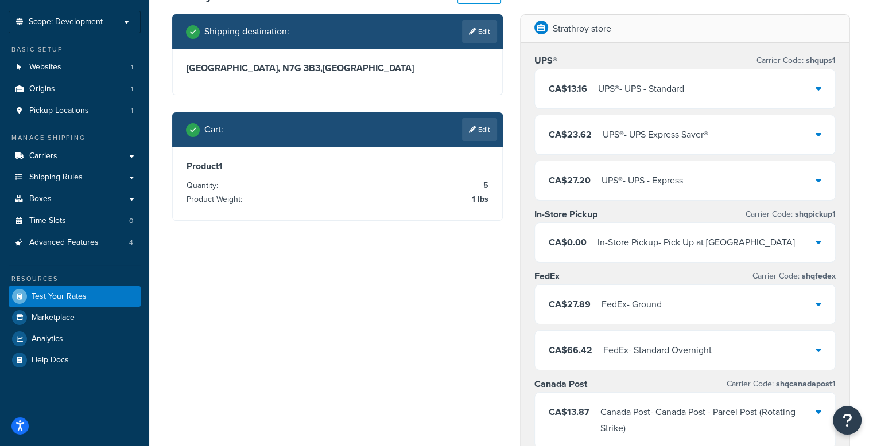
click at [817, 301] on icon at bounding box center [818, 303] width 6 height 9
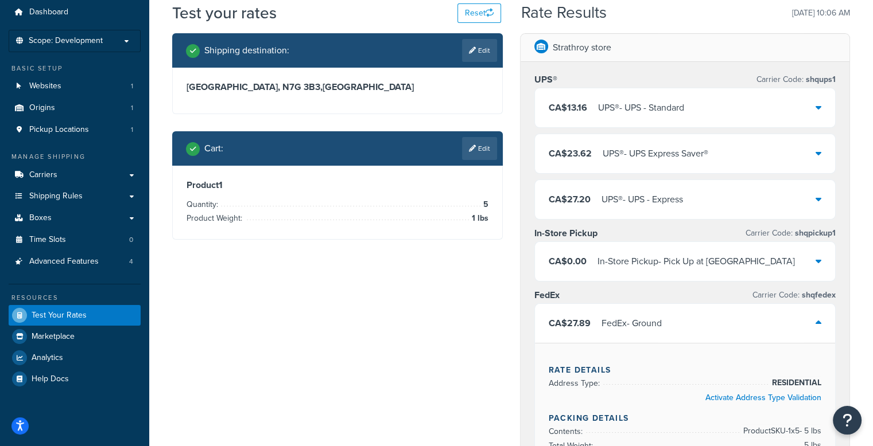
scroll to position [0, 0]
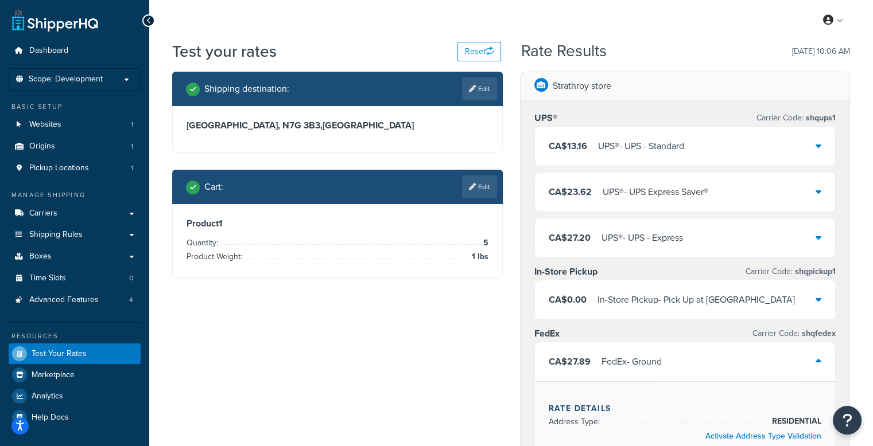
click at [800, 141] on div "CA$13.16 UPS® - UPS - Standard" at bounding box center [685, 146] width 301 height 39
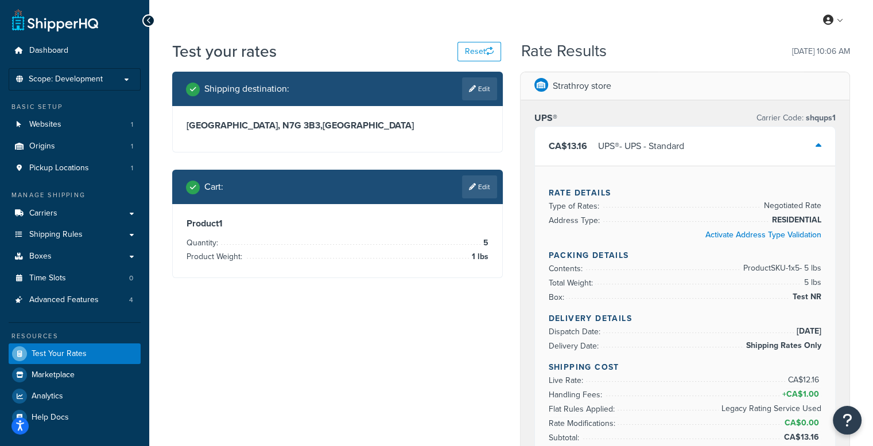
click at [820, 150] on icon at bounding box center [818, 145] width 6 height 9
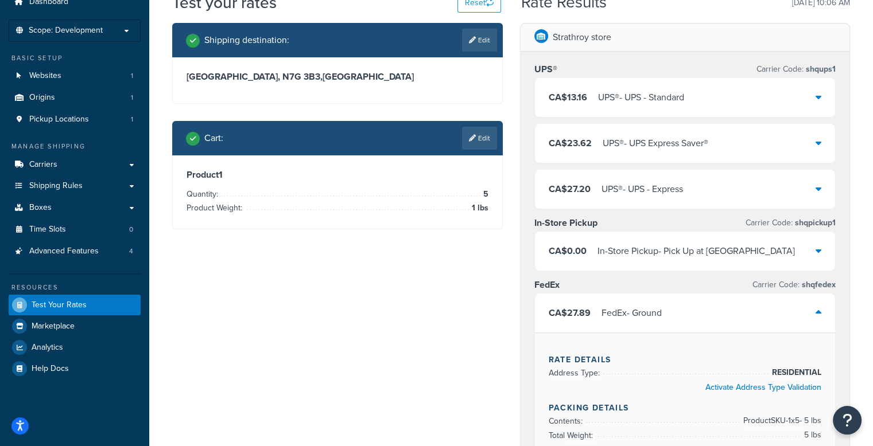
scroll to position [115, 0]
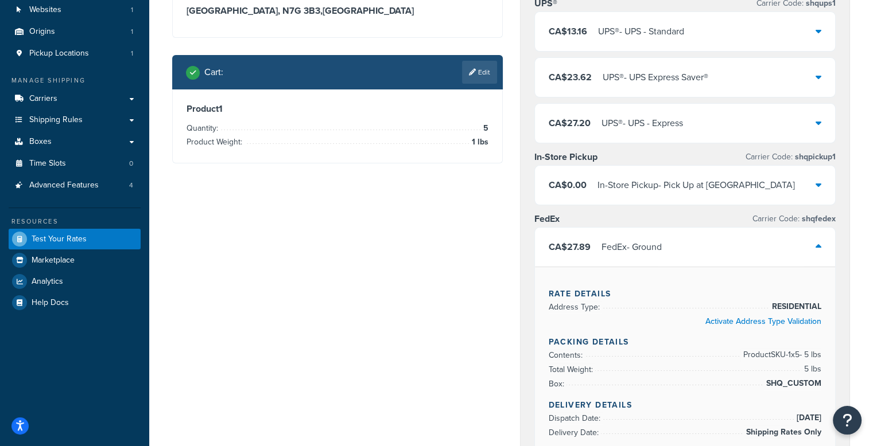
click at [817, 244] on icon at bounding box center [818, 246] width 6 height 9
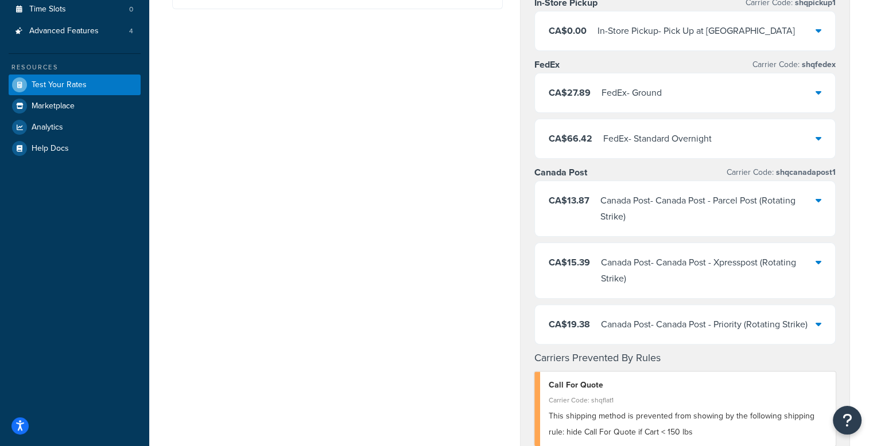
scroll to position [0, 0]
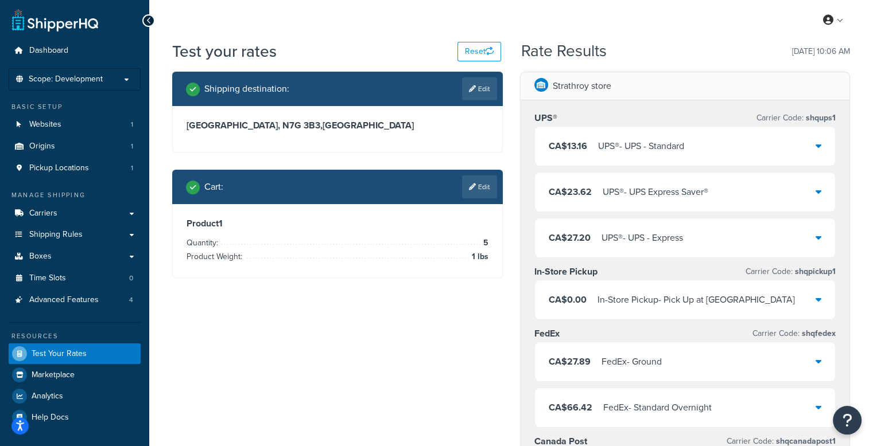
click at [64, 118] on link "Websites 1" at bounding box center [75, 124] width 132 height 21
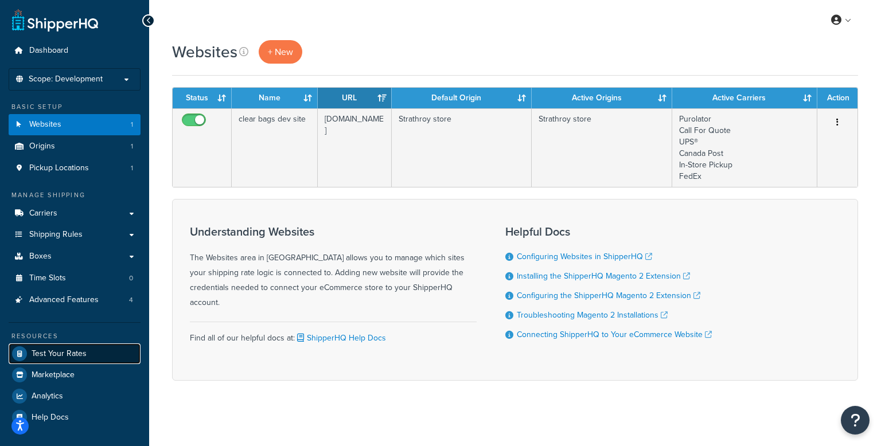
click at [73, 349] on span "Test Your Rates" at bounding box center [59, 354] width 55 height 10
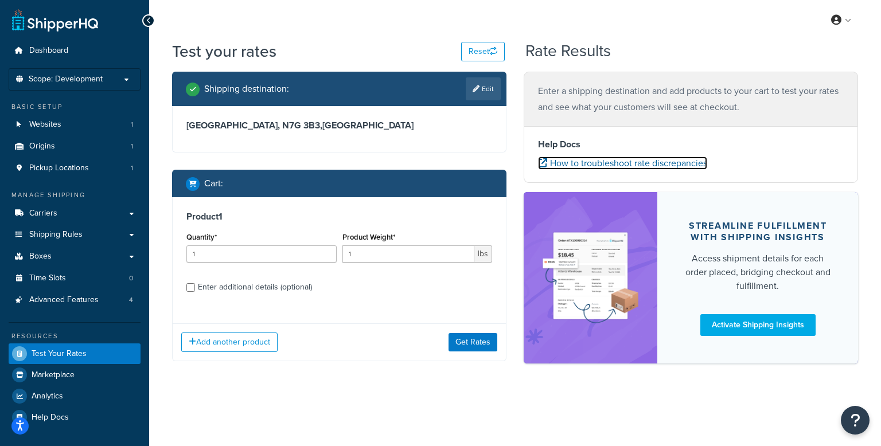
click at [595, 169] on link "How to troubleshoot rate discrepancies" at bounding box center [622, 163] width 169 height 13
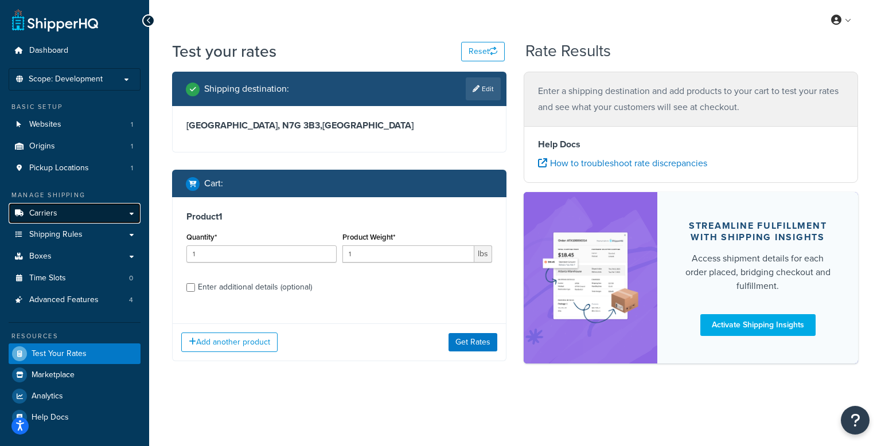
click at [59, 219] on link "Carriers" at bounding box center [75, 213] width 132 height 21
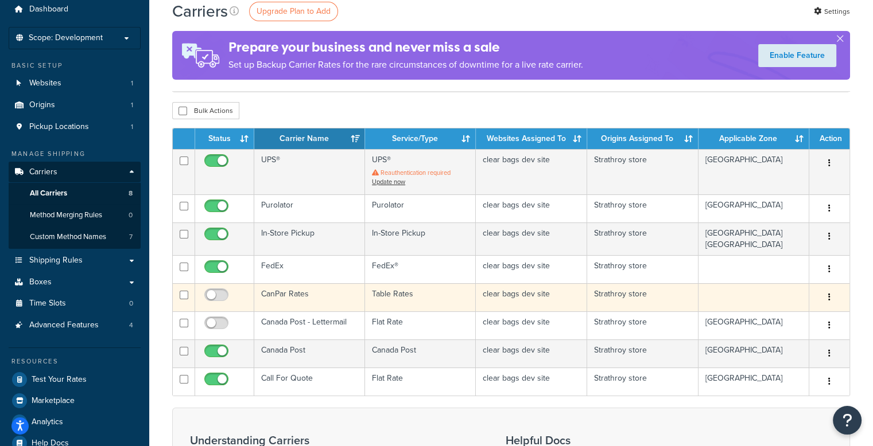
scroll to position [115, 0]
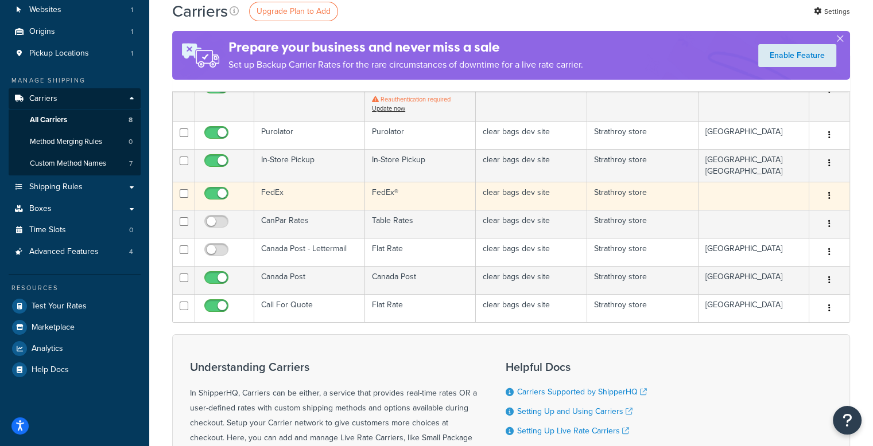
click at [827, 196] on button "button" at bounding box center [829, 196] width 16 height 18
click at [796, 216] on link "Edit" at bounding box center [782, 219] width 91 height 24
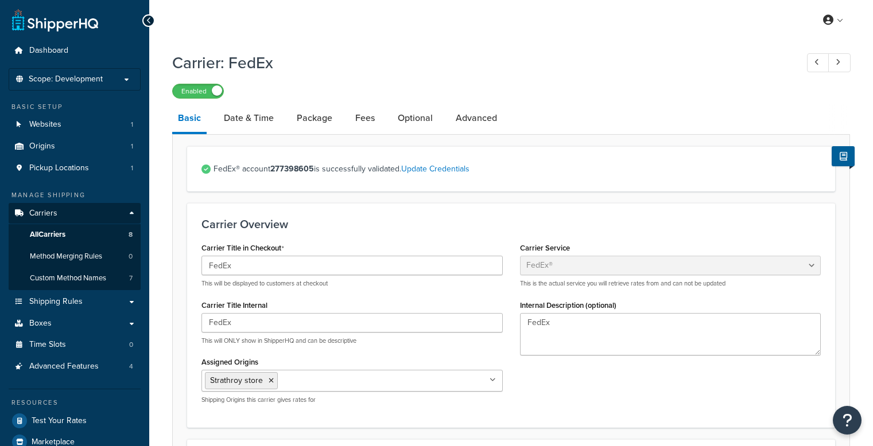
select select "fedEx"
select select "REGULAR_PICKUP"
select select "YOUR_PACKAGING"
click at [260, 122] on link "Date & Time" at bounding box center [248, 118] width 61 height 28
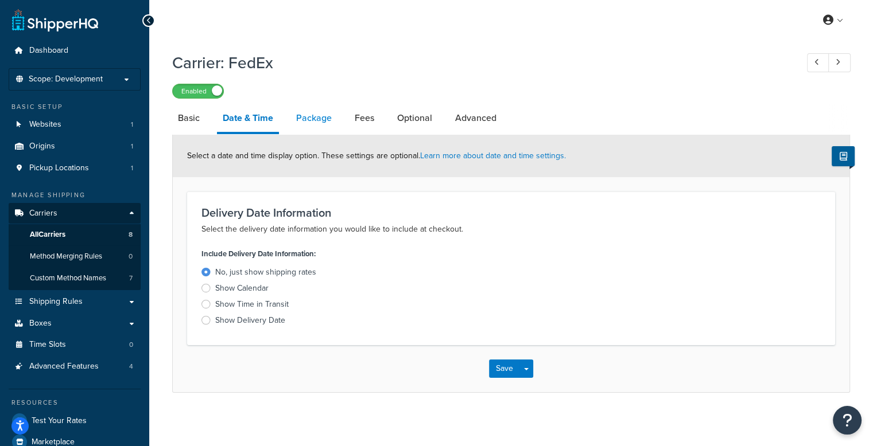
click at [316, 127] on link "Package" at bounding box center [313, 118] width 47 height 28
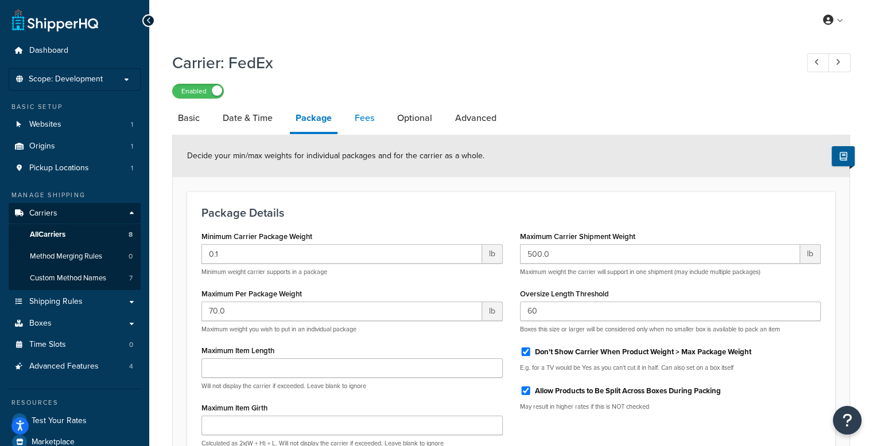
click at [358, 122] on link "Fees" at bounding box center [364, 118] width 31 height 28
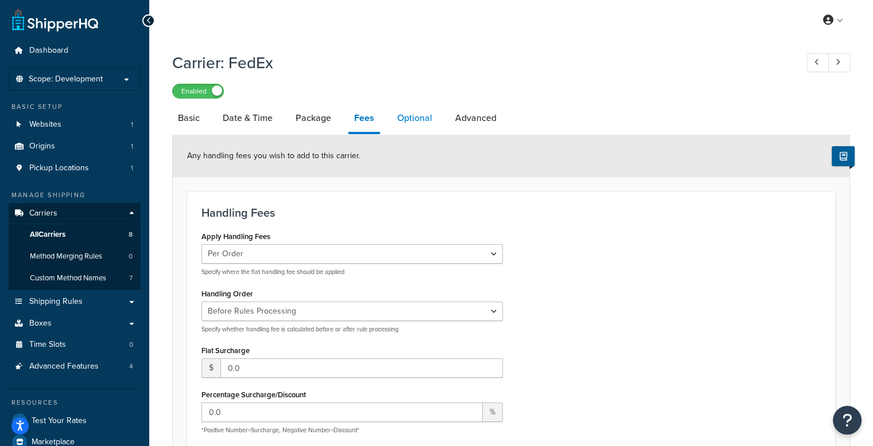
click at [413, 116] on link "Optional" at bounding box center [414, 118] width 46 height 28
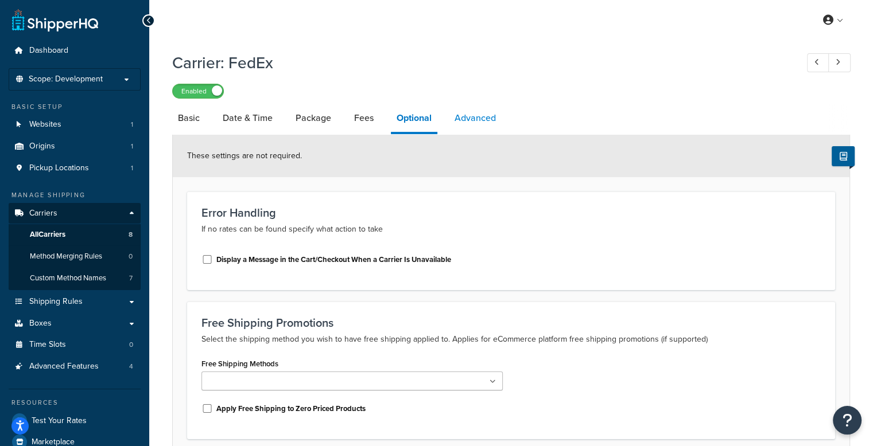
click at [489, 124] on link "Advanced" at bounding box center [475, 118] width 53 height 28
select select "false"
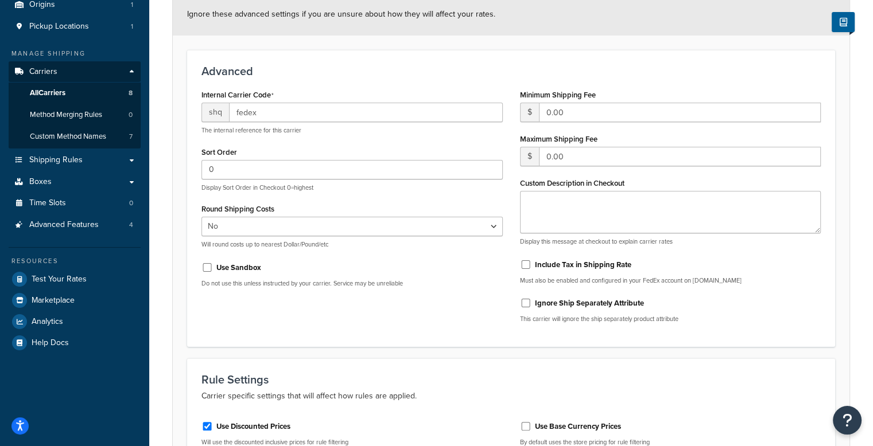
scroll to position [79, 0]
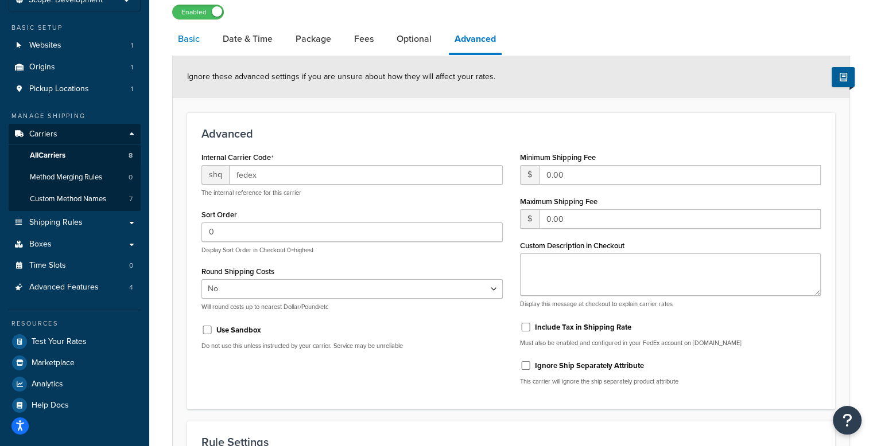
click at [198, 44] on link "Basic" at bounding box center [188, 39] width 33 height 28
select select "fedEx"
select select "REGULAR_PICKUP"
select select "YOUR_PACKAGING"
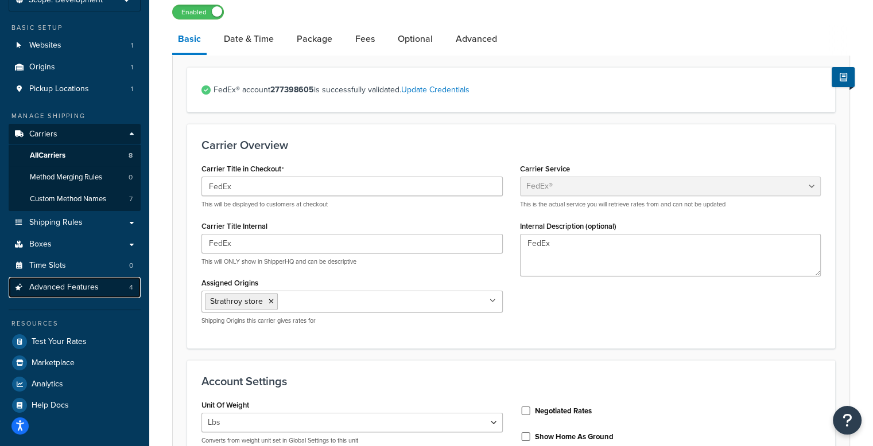
click at [99, 288] on link "Advanced Features 4" at bounding box center [75, 287] width 132 height 21
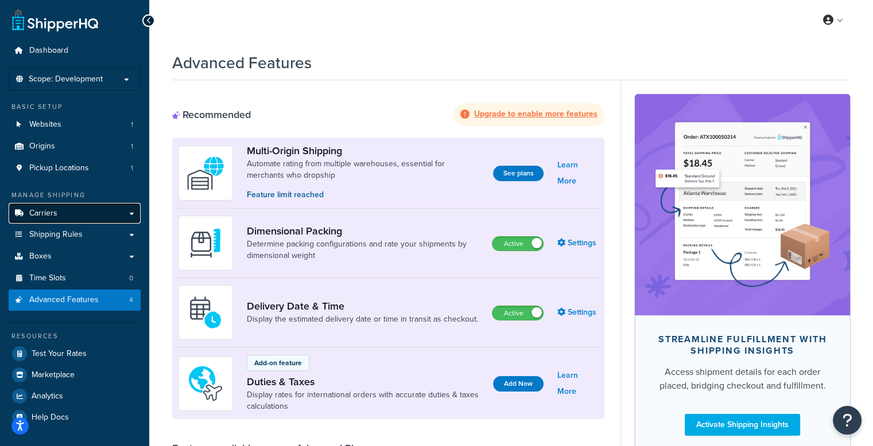
click at [55, 216] on span "Carriers" at bounding box center [43, 214] width 28 height 10
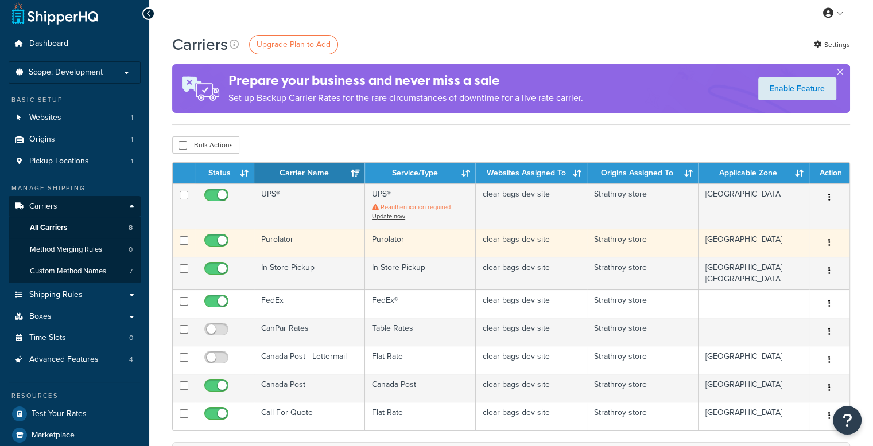
scroll to position [57, 0]
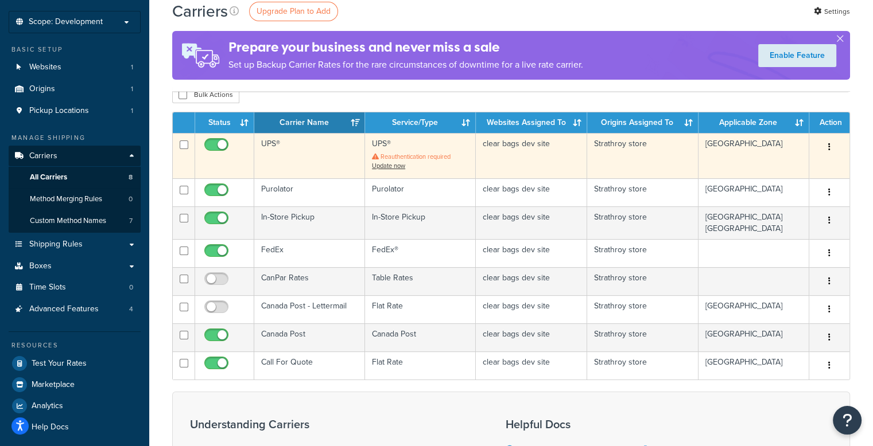
click at [333, 163] on td "UPS®" at bounding box center [309, 155] width 111 height 45
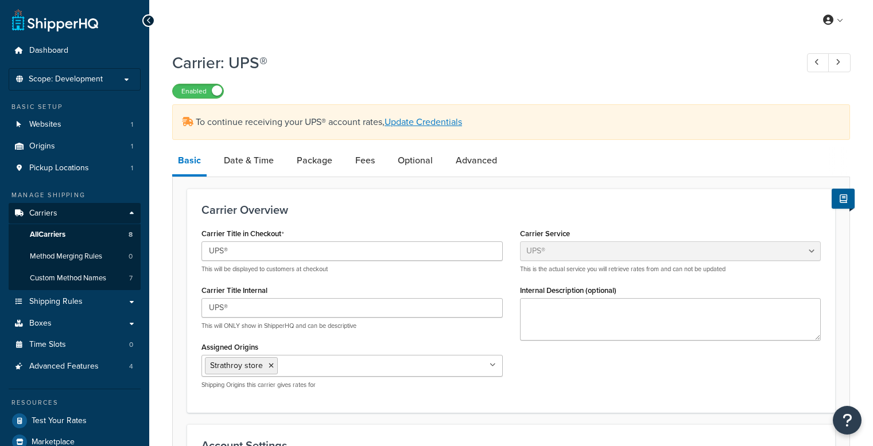
select select "ups"
select select "can"
click at [68, 233] on link "All Carriers 8" at bounding box center [75, 234] width 132 height 21
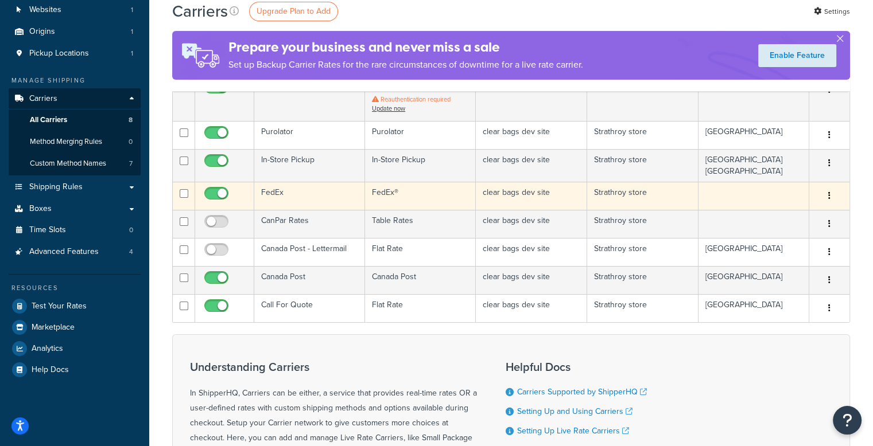
click at [286, 189] on td "FedEx" at bounding box center [309, 196] width 111 height 28
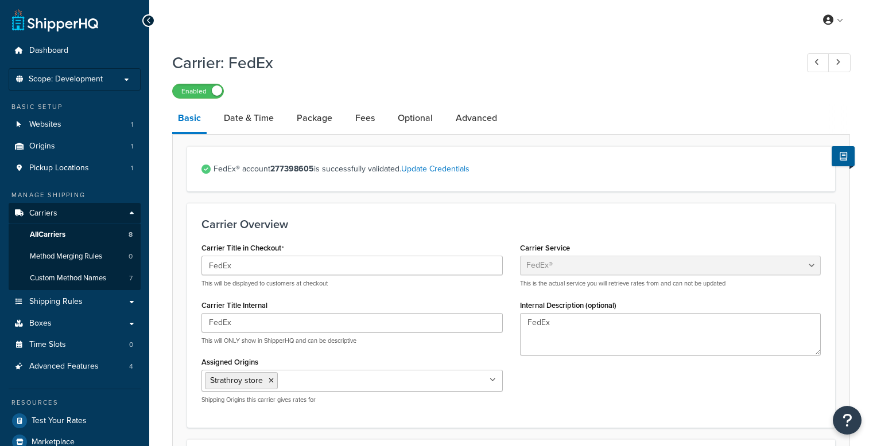
select select "fedEx"
select select "REGULAR_PICKUP"
select select "YOUR_PACKAGING"
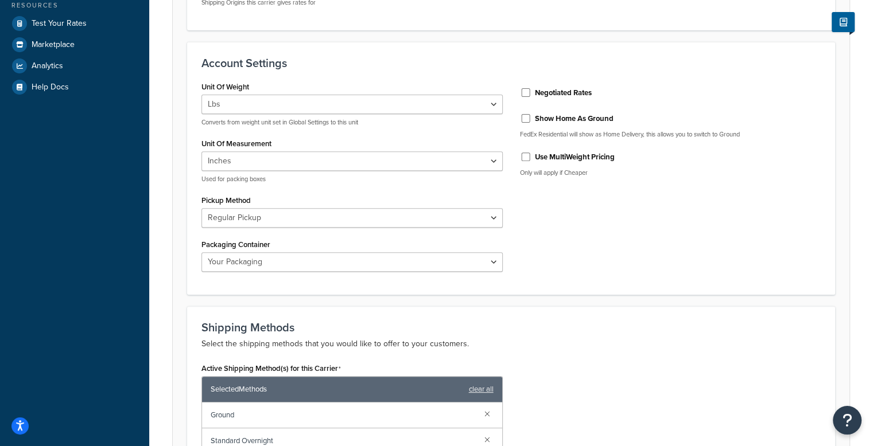
scroll to position [402, 0]
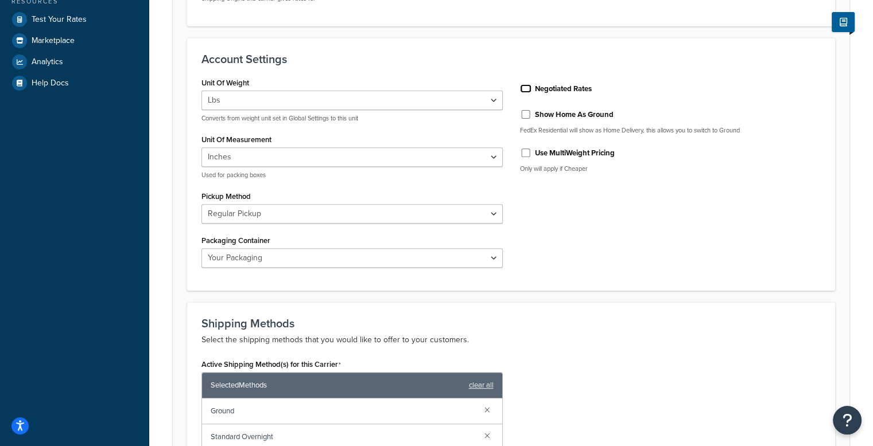
click at [527, 91] on input "Negotiated Rates" at bounding box center [525, 88] width 11 height 9
checkbox input "true"
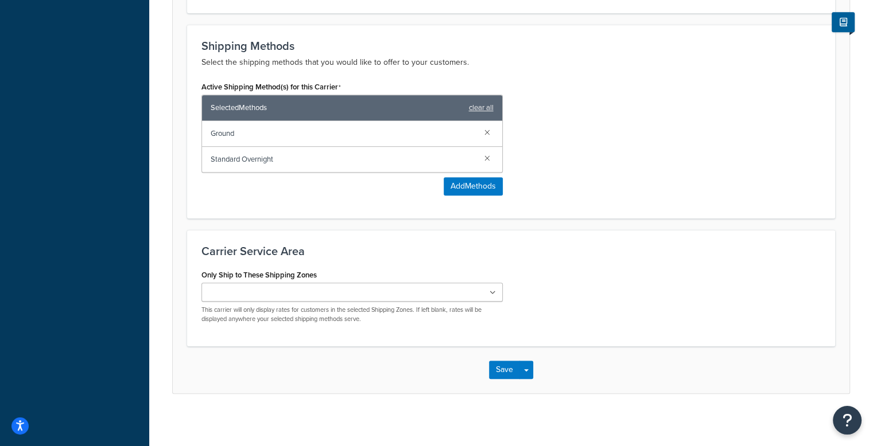
scroll to position [683, 0]
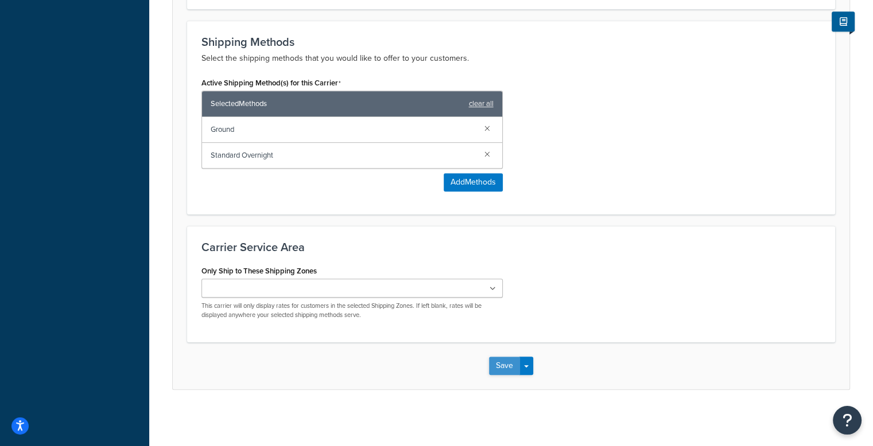
click at [498, 363] on button "Save" at bounding box center [504, 366] width 31 height 18
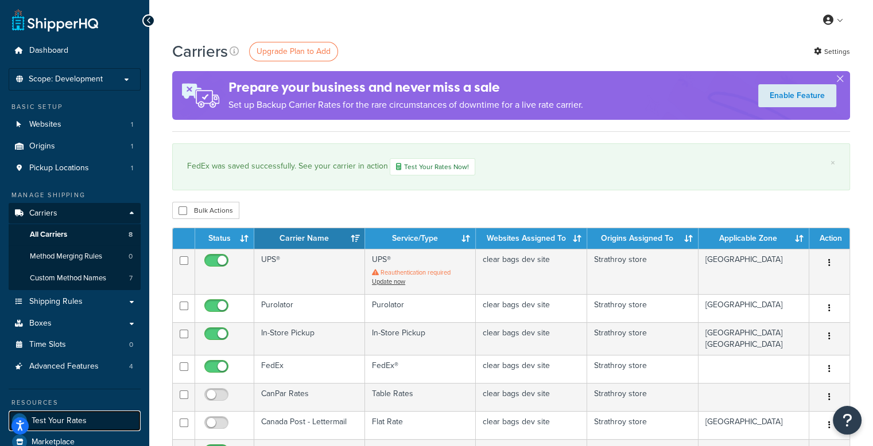
click at [51, 416] on span "Test Your Rates" at bounding box center [59, 421] width 55 height 10
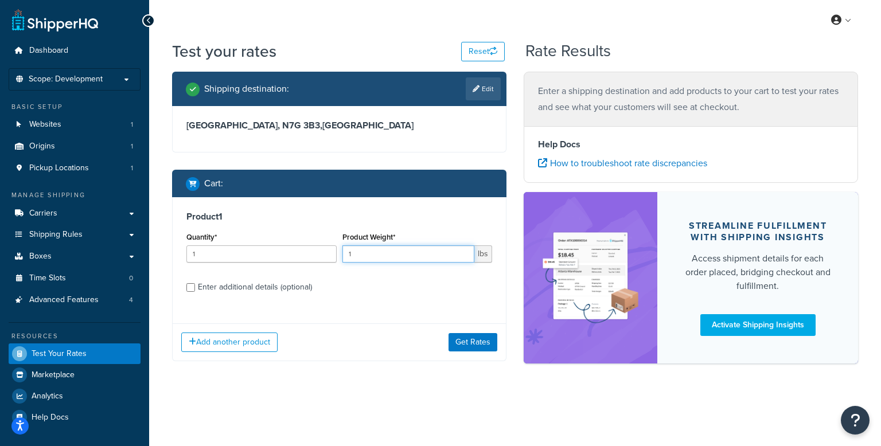
click at [366, 261] on input "1" at bounding box center [408, 254] width 133 height 17
drag, startPoint x: 368, startPoint y: 251, endPoint x: 340, endPoint y: 251, distance: 28.1
click at [340, 251] on div "Product Weight* 5 lbs" at bounding box center [418, 250] width 156 height 42
type input "1"
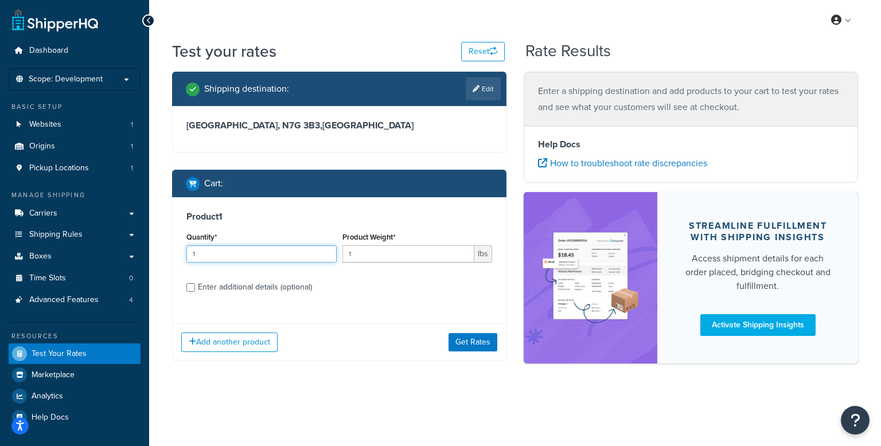
drag, startPoint x: 318, startPoint y: 252, endPoint x: 162, endPoint y: 258, distance: 155.5
click at [162, 258] on div "Test your rates Reset Rate Results Shipping destination : Edit Ontario, N7G 3B3…" at bounding box center [515, 223] width 732 height 367
type input "5"
click at [481, 339] on button "Get Rates" at bounding box center [473, 342] width 49 height 18
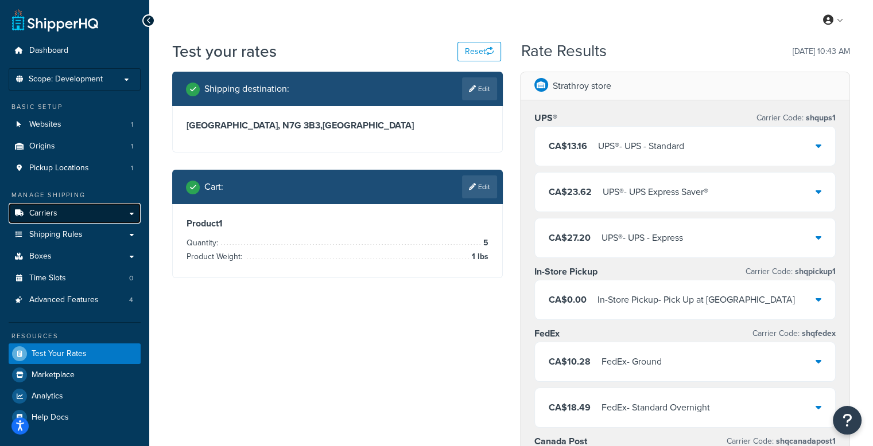
click at [69, 214] on link "Carriers" at bounding box center [75, 213] width 132 height 21
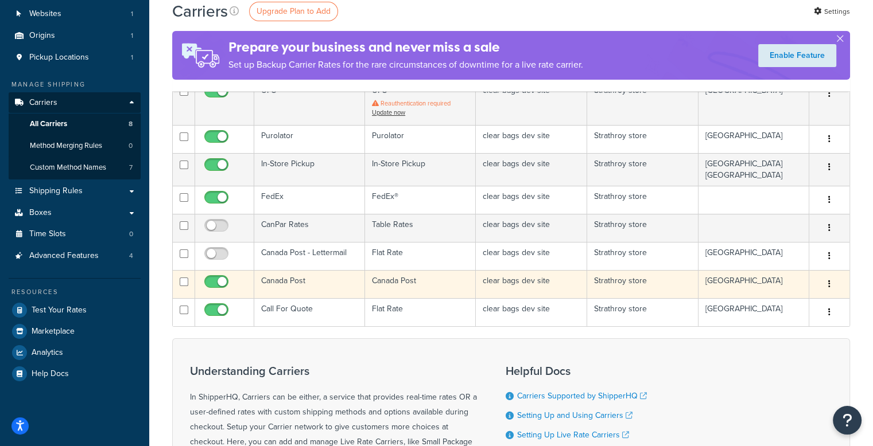
scroll to position [115, 0]
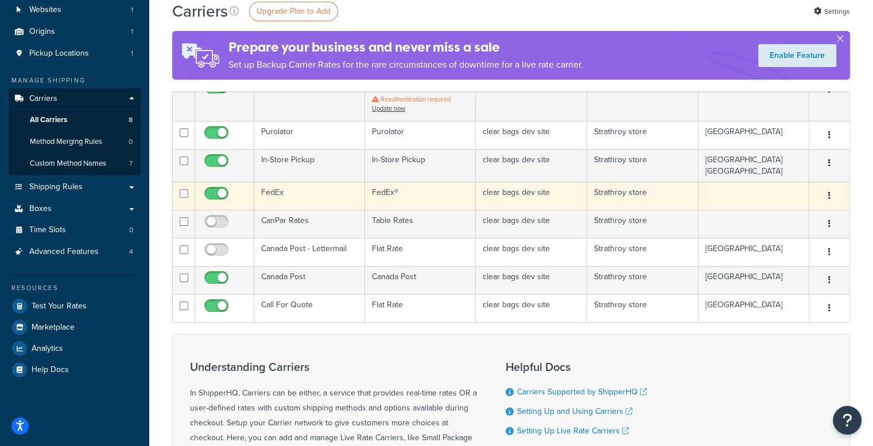
click at [326, 196] on td "FedEx" at bounding box center [309, 196] width 111 height 28
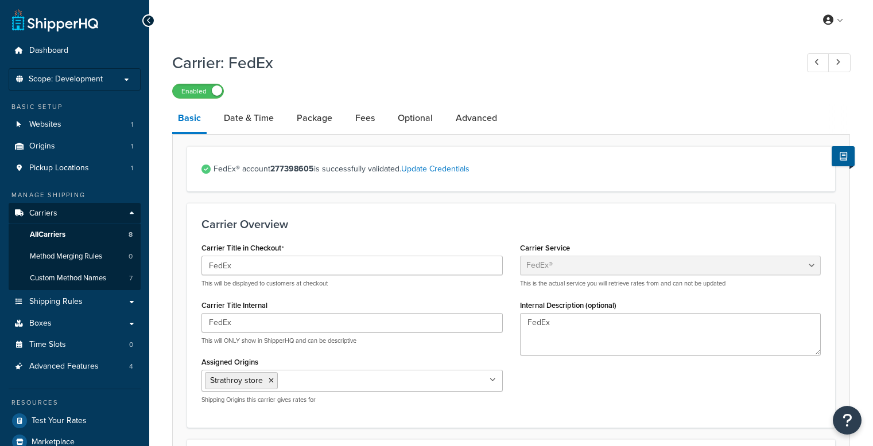
select select "fedEx"
select select "REGULAR_PICKUP"
select select "YOUR_PACKAGING"
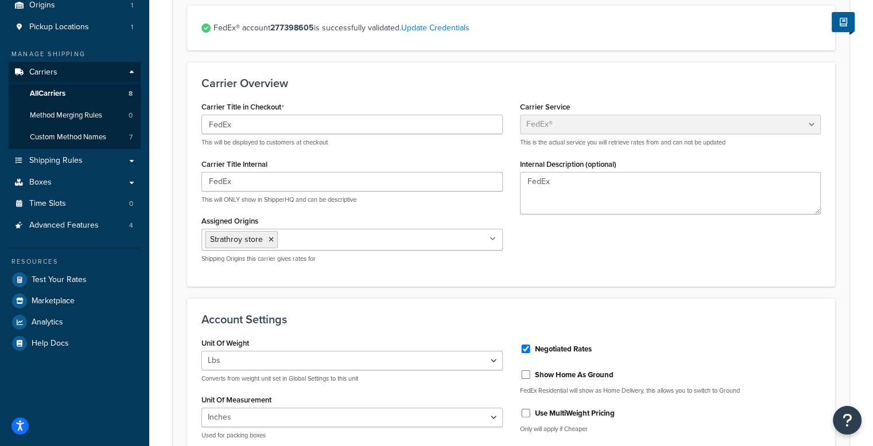
scroll to position [167, 0]
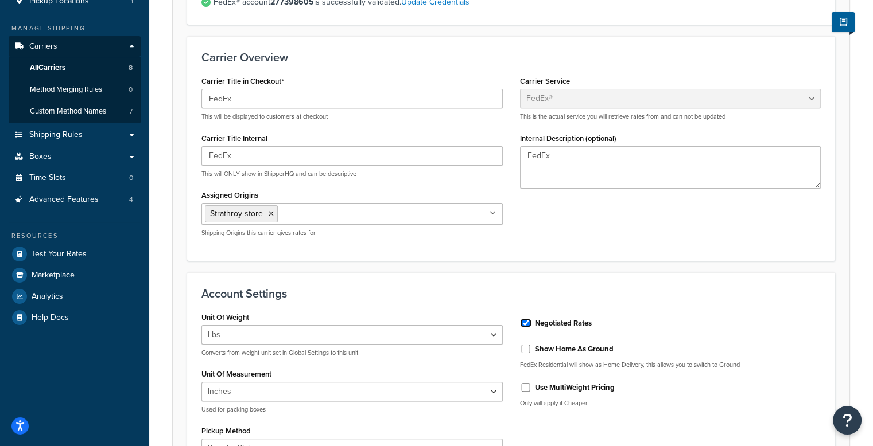
click at [525, 321] on input "Negotiated Rates" at bounding box center [525, 323] width 11 height 9
checkbox input "false"
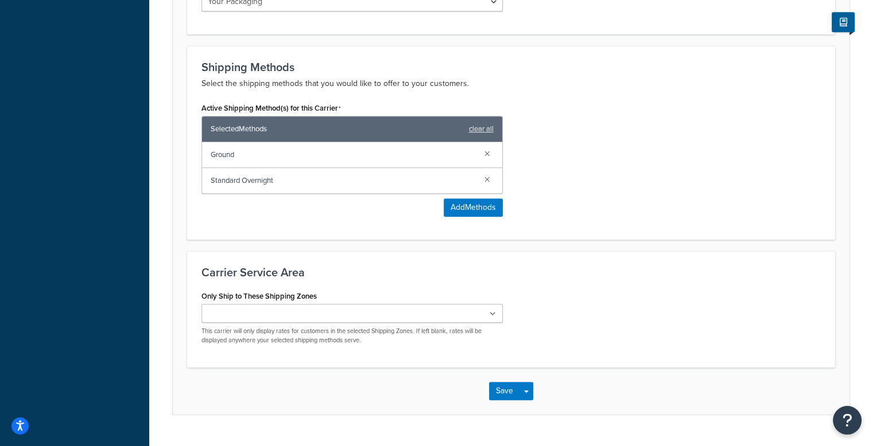
scroll to position [683, 0]
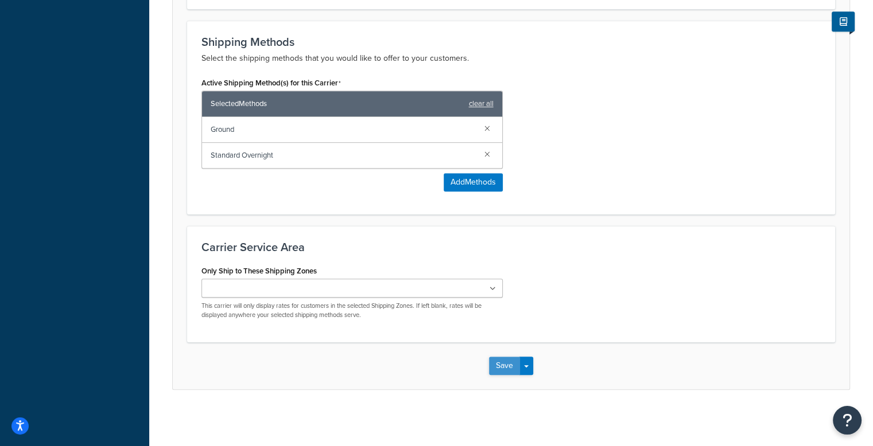
click at [500, 365] on button "Save" at bounding box center [504, 366] width 31 height 18
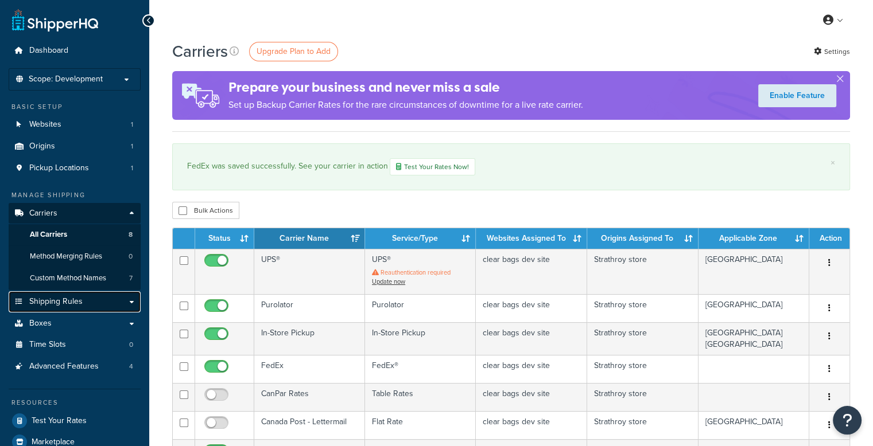
click at [68, 295] on link "Shipping Rules" at bounding box center [75, 301] width 132 height 21
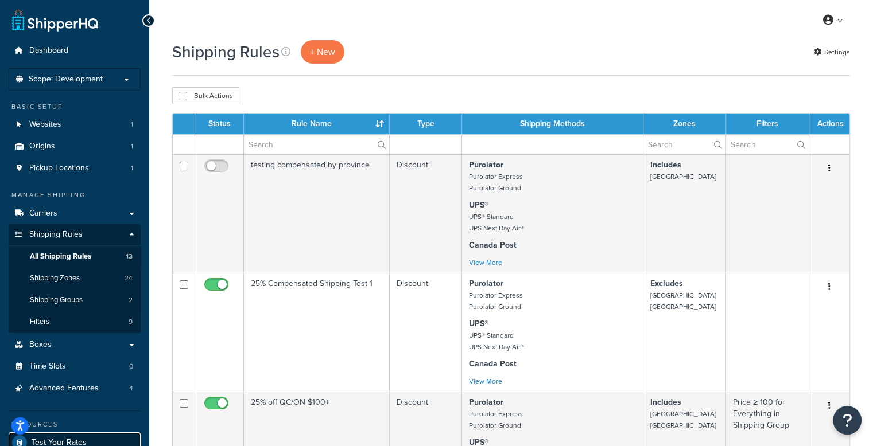
click at [54, 443] on span "Test Your Rates" at bounding box center [59, 443] width 55 height 10
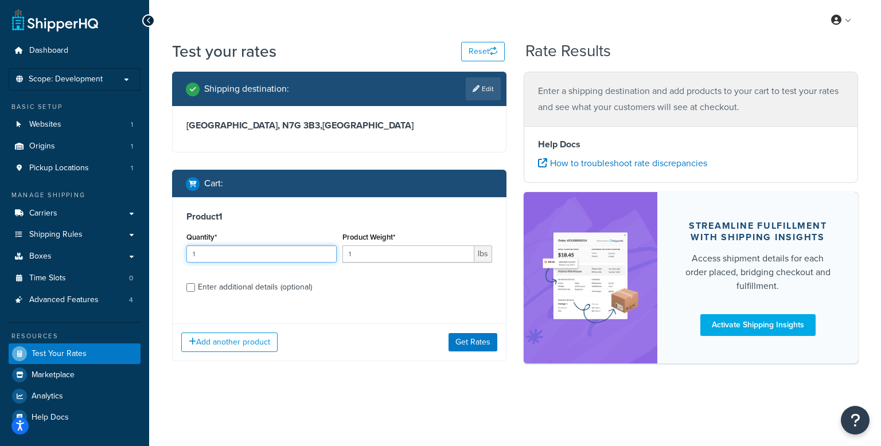
drag, startPoint x: 203, startPoint y: 251, endPoint x: 142, endPoint y: 254, distance: 61.5
click at [142, 254] on div "Dashboard Scope: Development Basic Setup Websites 1 Origins 1 Pickup Locations …" at bounding box center [440, 223] width 881 height 446
type input "5"
click at [469, 346] on button "Get Rates" at bounding box center [473, 342] width 49 height 18
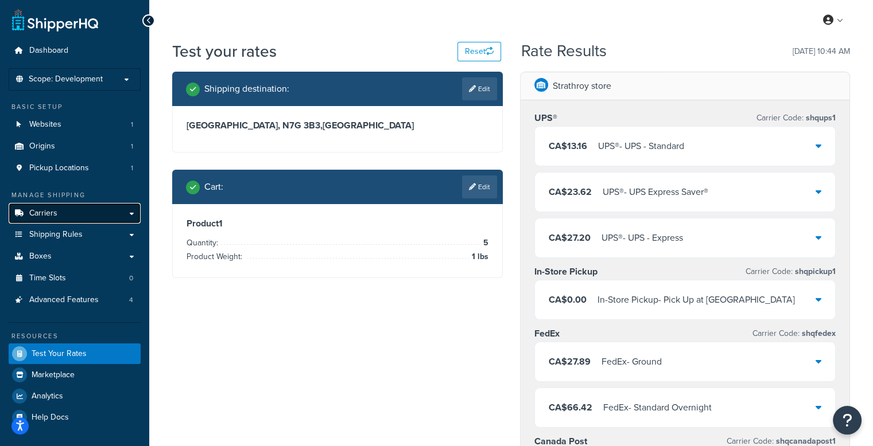
click at [69, 217] on link "Carriers" at bounding box center [75, 213] width 132 height 21
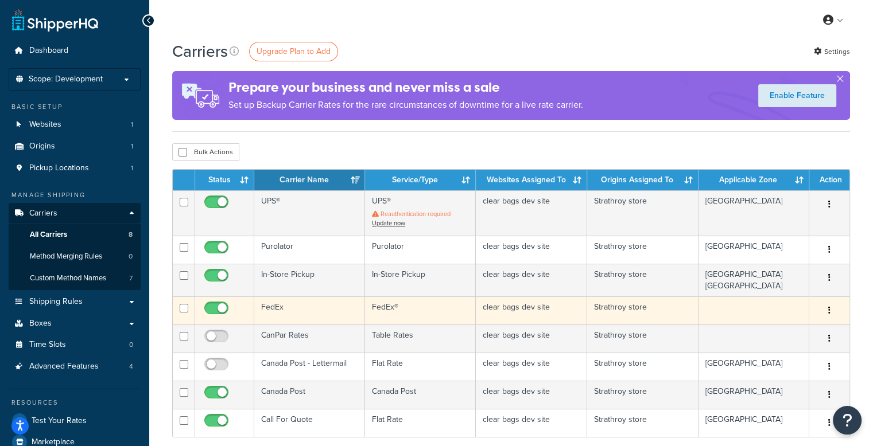
click at [305, 310] on td "FedEx" at bounding box center [309, 311] width 111 height 28
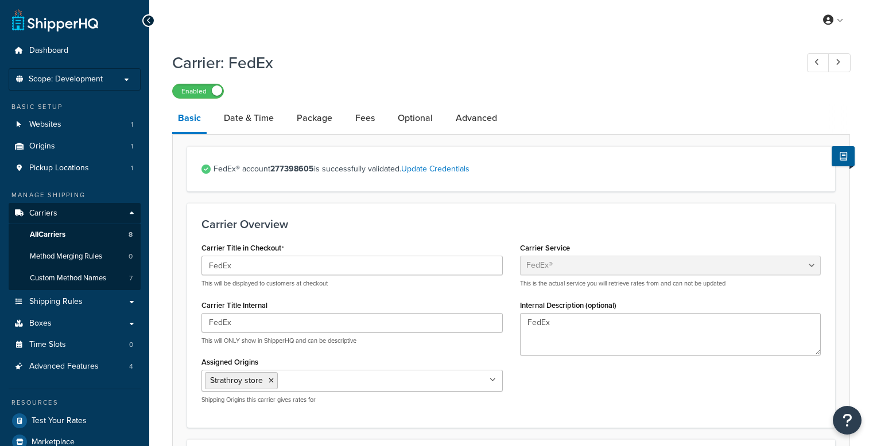
select select "fedEx"
select select "REGULAR_PICKUP"
select select "YOUR_PACKAGING"
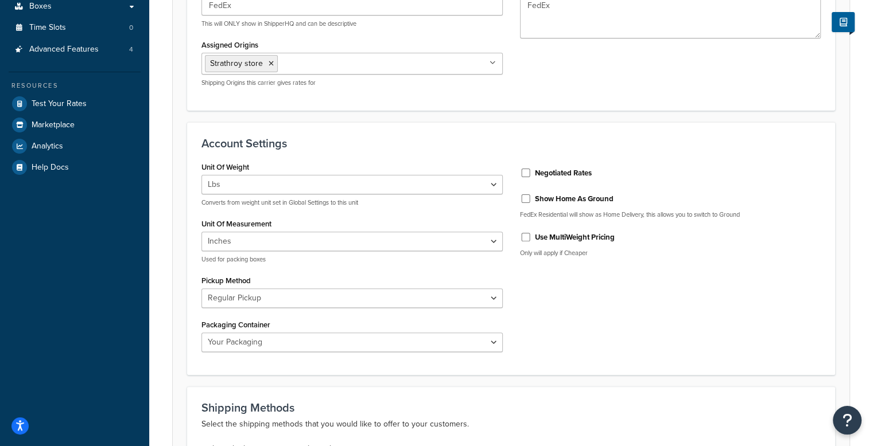
scroll to position [344, 0]
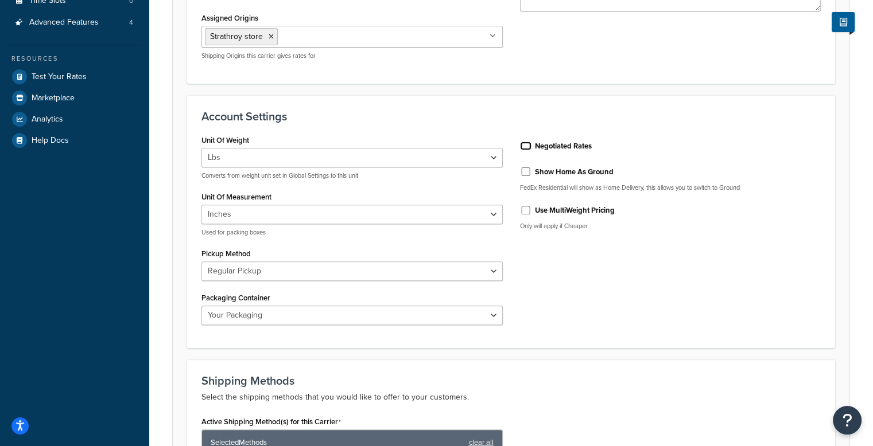
click at [523, 148] on input "Negotiated Rates" at bounding box center [525, 146] width 11 height 9
checkbox input "true"
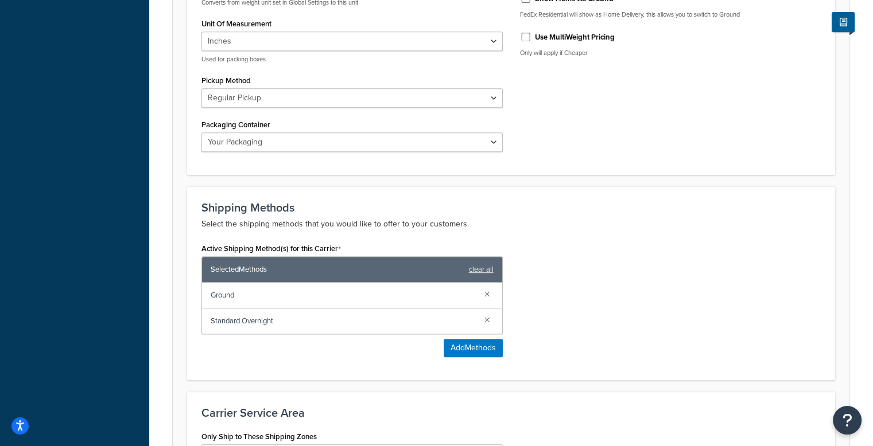
scroll to position [683, 0]
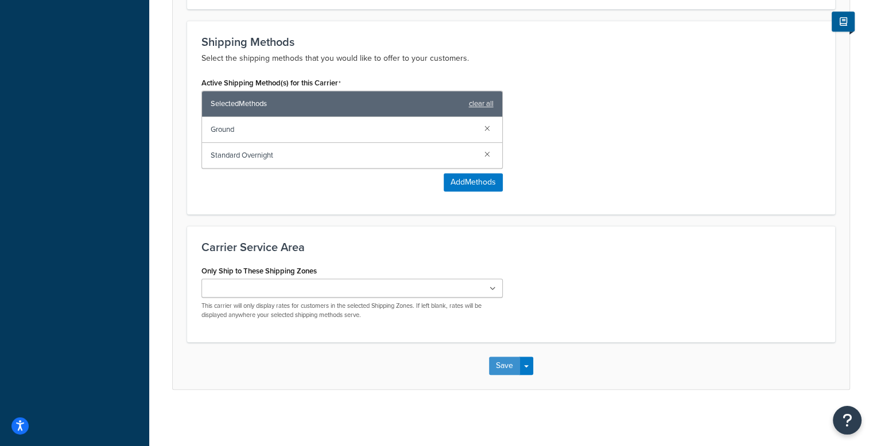
click at [497, 367] on button "Save" at bounding box center [504, 366] width 31 height 18
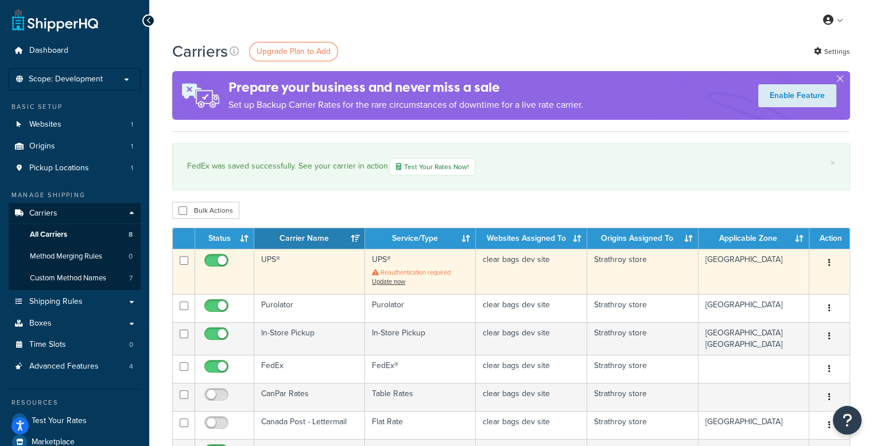
click at [443, 274] on span "Reauthentication required" at bounding box center [415, 272] width 70 height 9
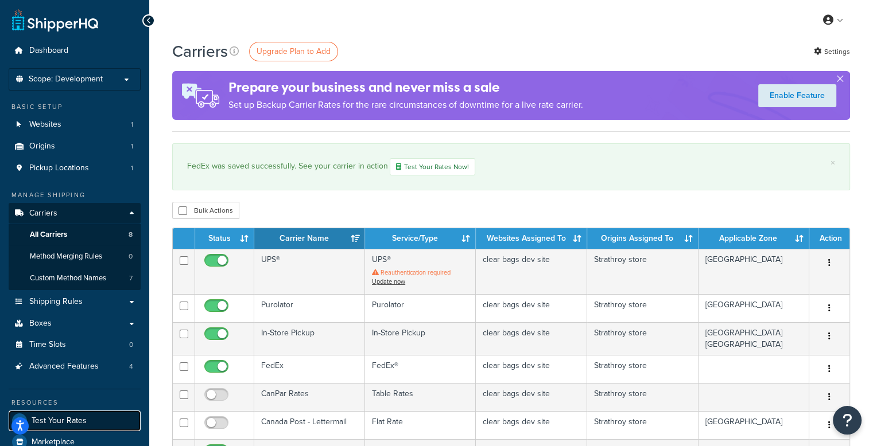
click at [57, 425] on link "Test Your Rates" at bounding box center [75, 421] width 132 height 21
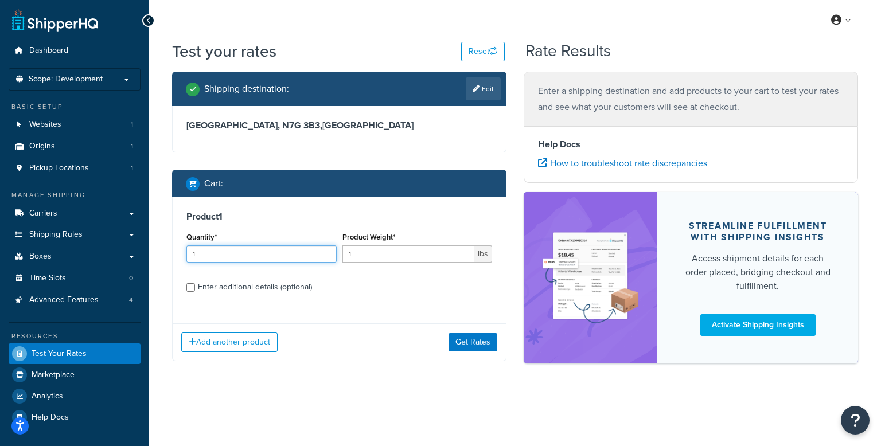
drag, startPoint x: 219, startPoint y: 255, endPoint x: 161, endPoint y: 255, distance: 58.5
click at [161, 255] on div "Test your rates Reset Rate Results Shipping destination : Edit Ontario, N7G 3B3…" at bounding box center [515, 223] width 732 height 367
type input "5"
click at [460, 345] on button "Get Rates" at bounding box center [473, 342] width 49 height 18
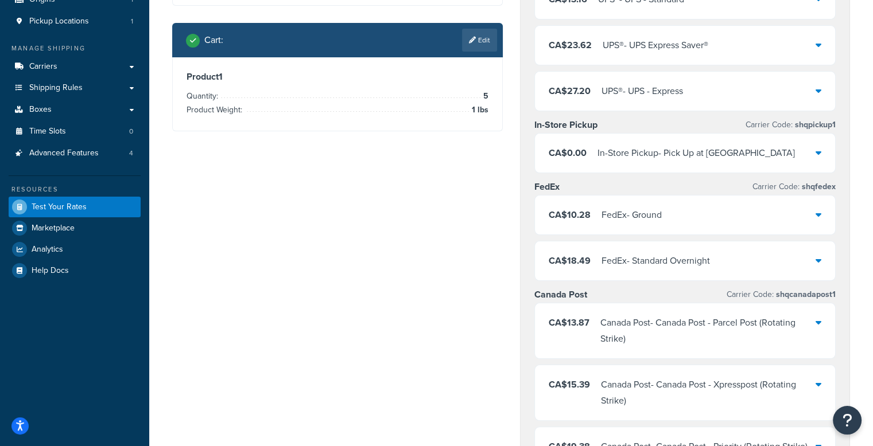
scroll to position [172, 0]
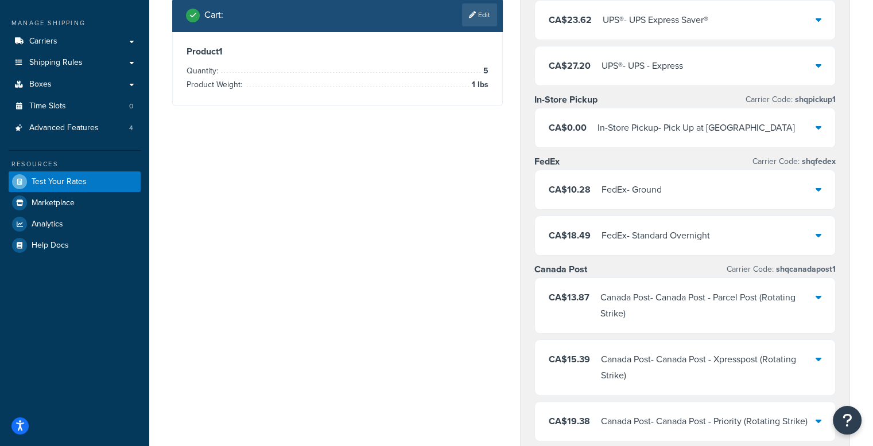
click at [749, 244] on div "CA$18.49 FedEx - Standard Overnight" at bounding box center [685, 235] width 301 height 39
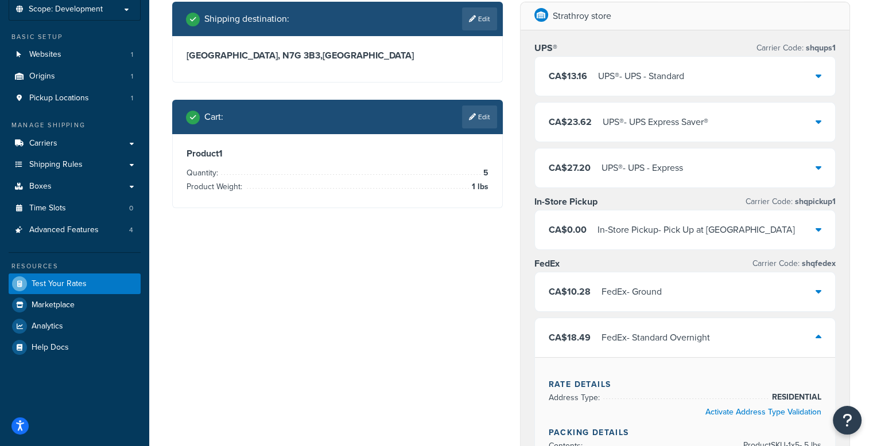
scroll to position [57, 0]
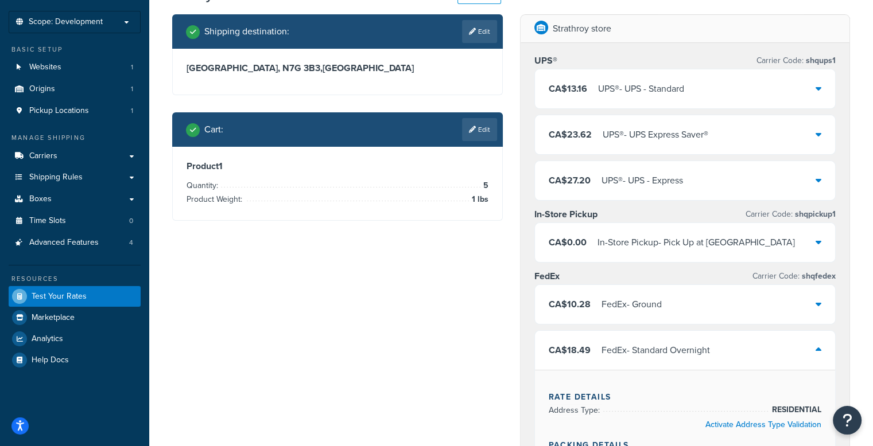
click at [750, 90] on div "CA$13.16 UPS® - UPS - Standard" at bounding box center [685, 88] width 301 height 39
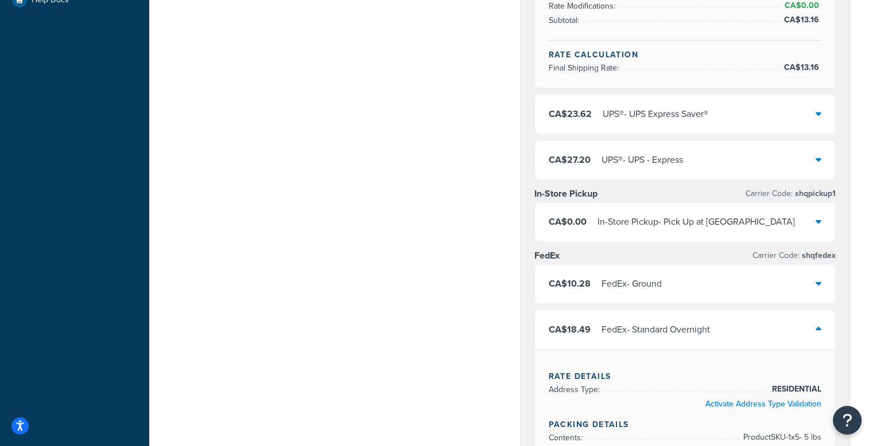
scroll to position [402, 0]
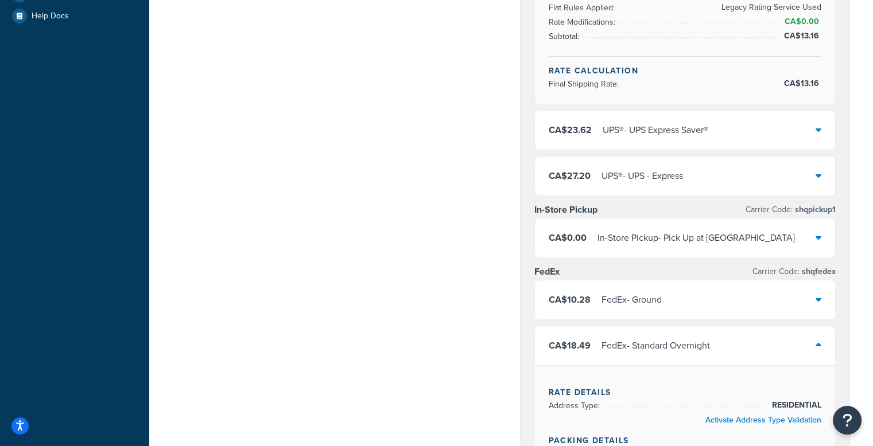
click at [753, 318] on div "CA$10.28 FedEx - Ground CA$18.49 FedEx - Standard Overnight Rate Details Addres…" at bounding box center [685, 433] width 302 height 306
click at [757, 305] on div "CA$10.28 FedEx - Ground" at bounding box center [685, 300] width 301 height 39
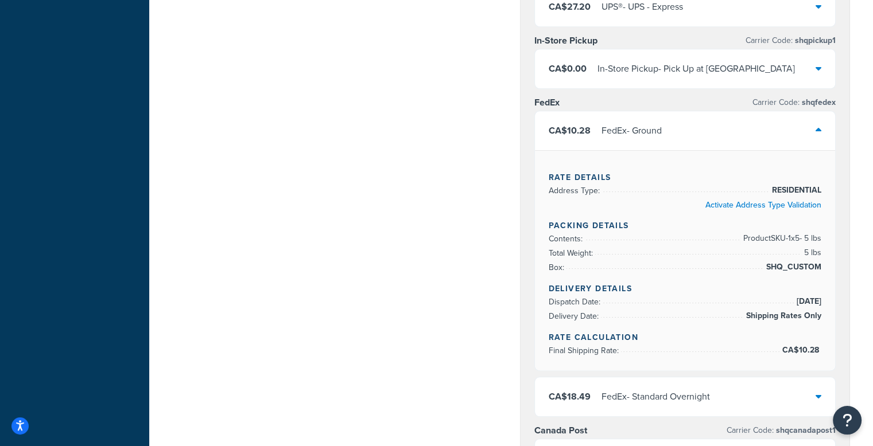
scroll to position [574, 0]
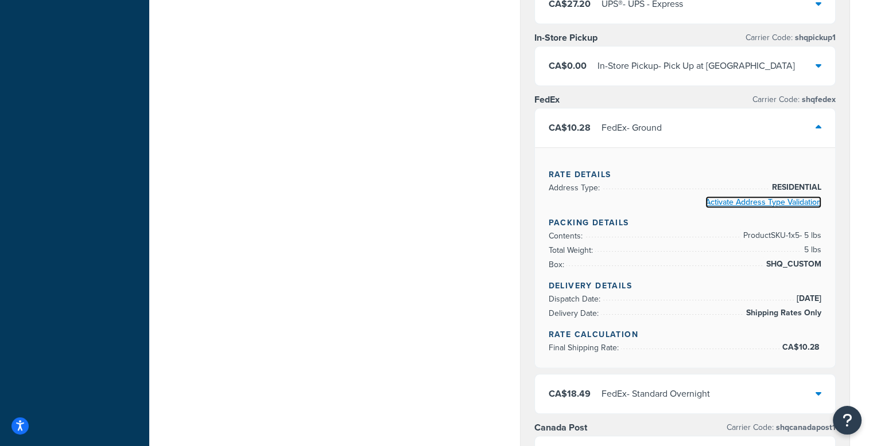
click at [742, 198] on link "Activate Address Type Validation" at bounding box center [763, 202] width 116 height 12
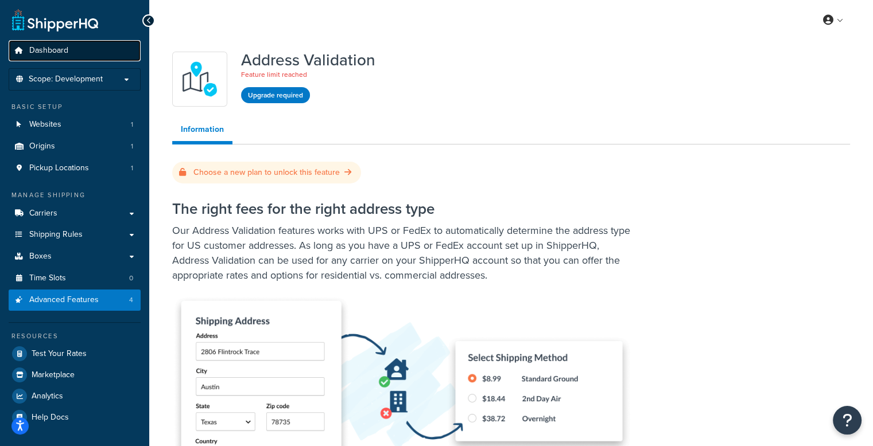
click at [57, 58] on link "Dashboard" at bounding box center [75, 50] width 132 height 21
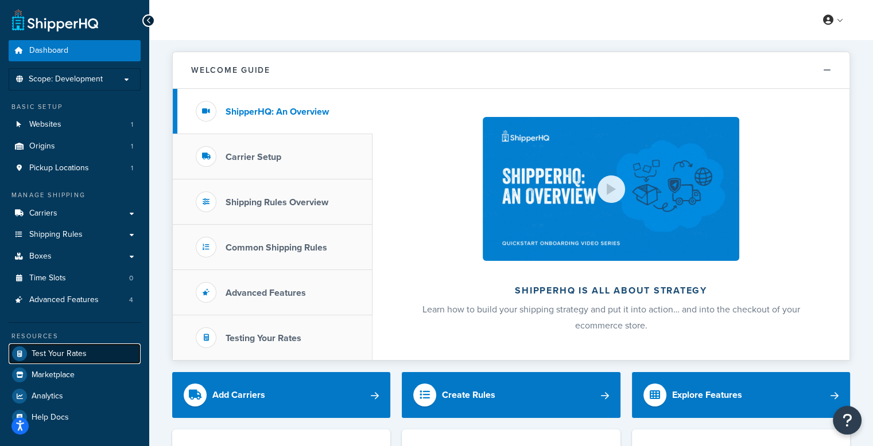
click at [65, 361] on link "Test Your Rates" at bounding box center [75, 354] width 132 height 21
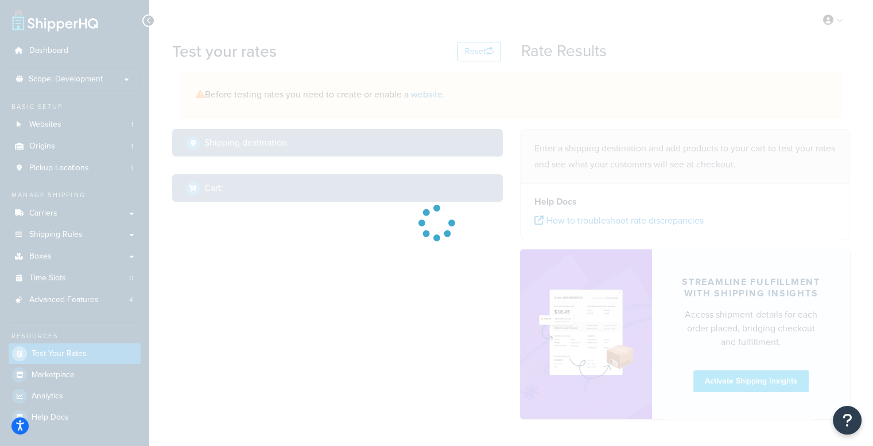
select select "[GEOGRAPHIC_DATA]"
